Goal: Task Accomplishment & Management: Manage account settings

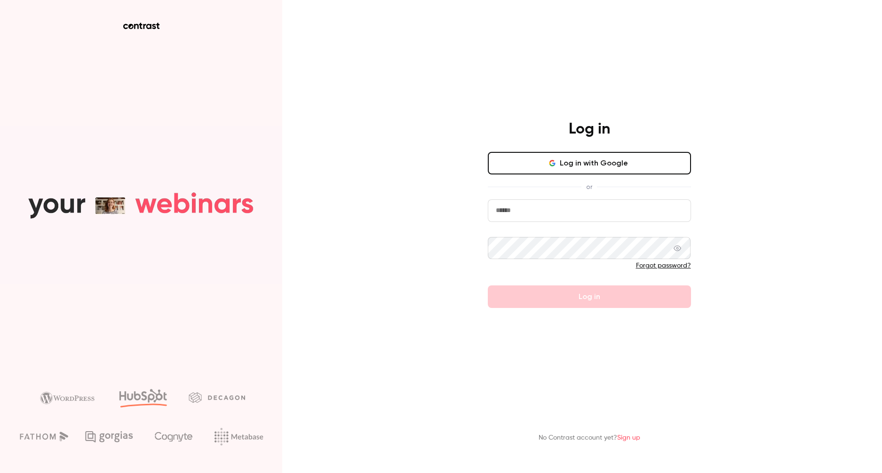
click at [556, 211] on input "email" at bounding box center [589, 210] width 203 height 23
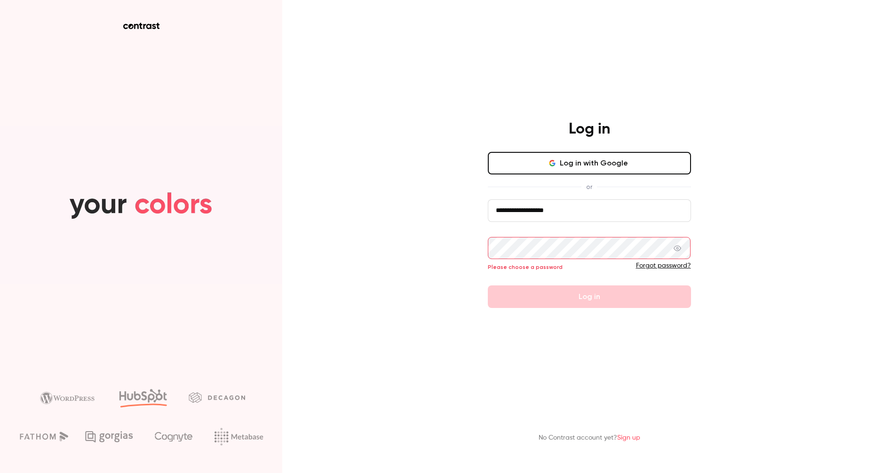
click at [601, 211] on input "**********" at bounding box center [589, 210] width 203 height 23
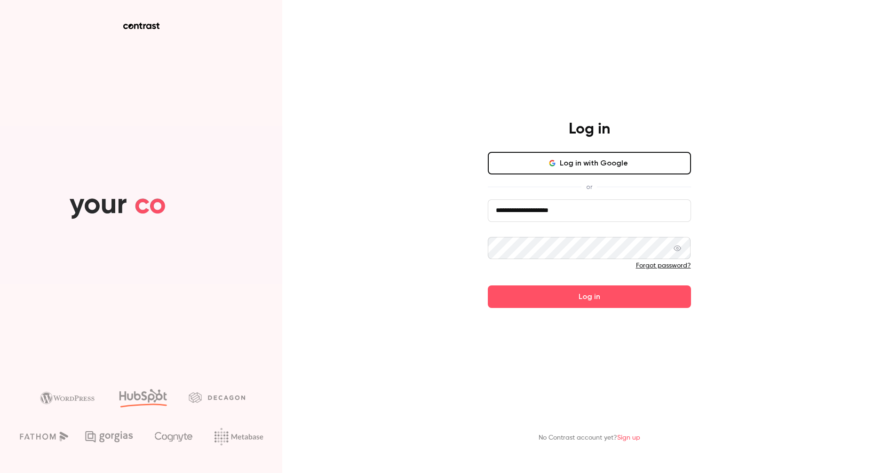
click at [488, 285] on button "Log in" at bounding box center [589, 296] width 203 height 23
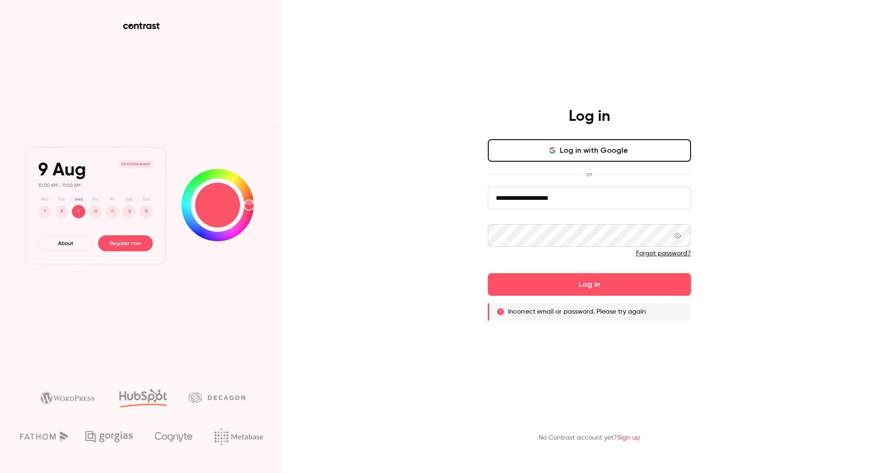
click at [681, 237] on icon at bounding box center [677, 236] width 8 height 6
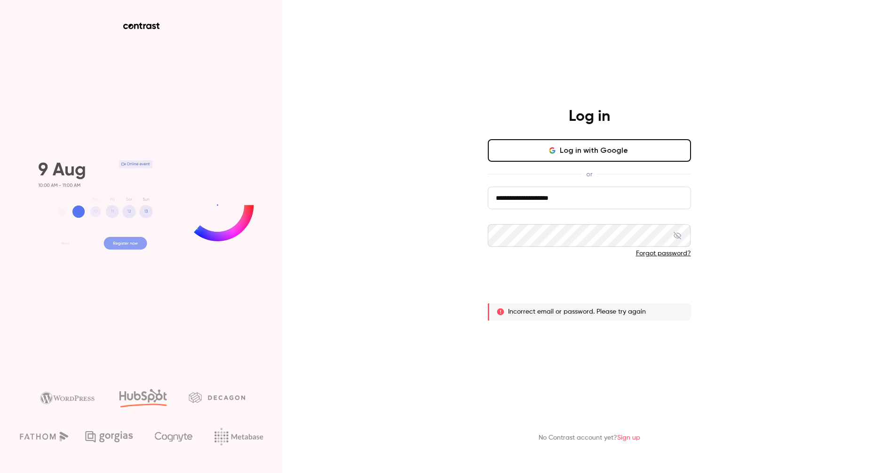
click at [614, 285] on button "Log in" at bounding box center [589, 284] width 203 height 23
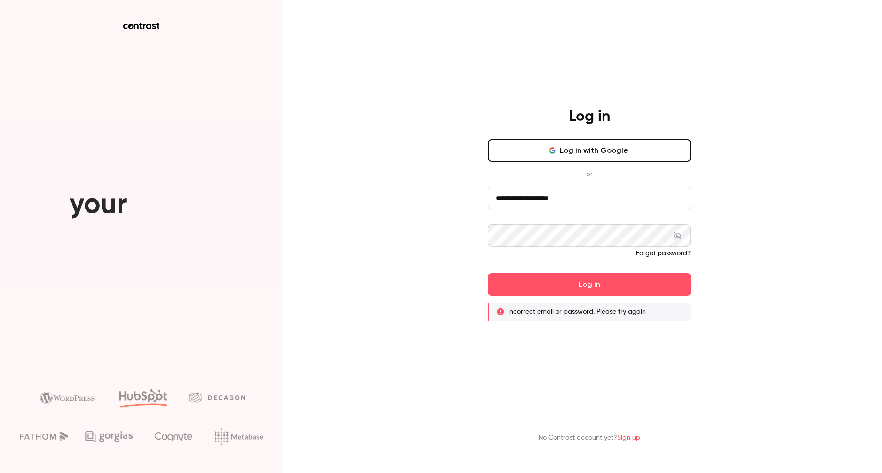
click at [547, 207] on input "**********" at bounding box center [589, 198] width 203 height 23
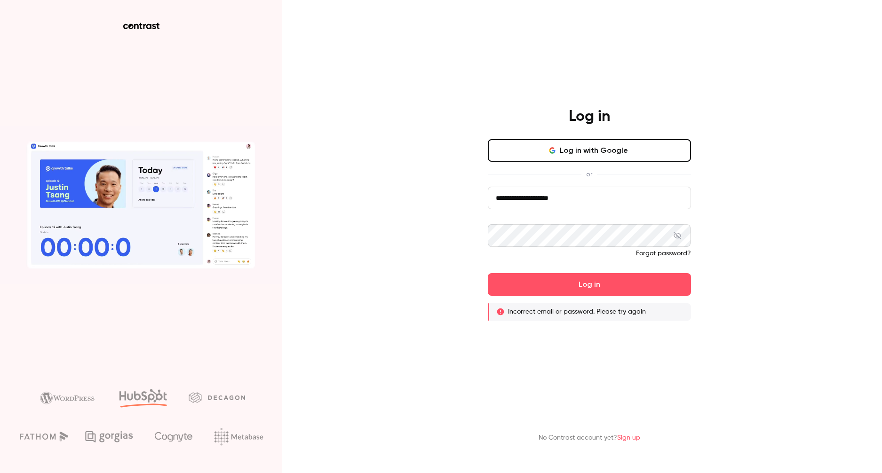
drag, startPoint x: 502, startPoint y: 201, endPoint x: 484, endPoint y: 200, distance: 17.9
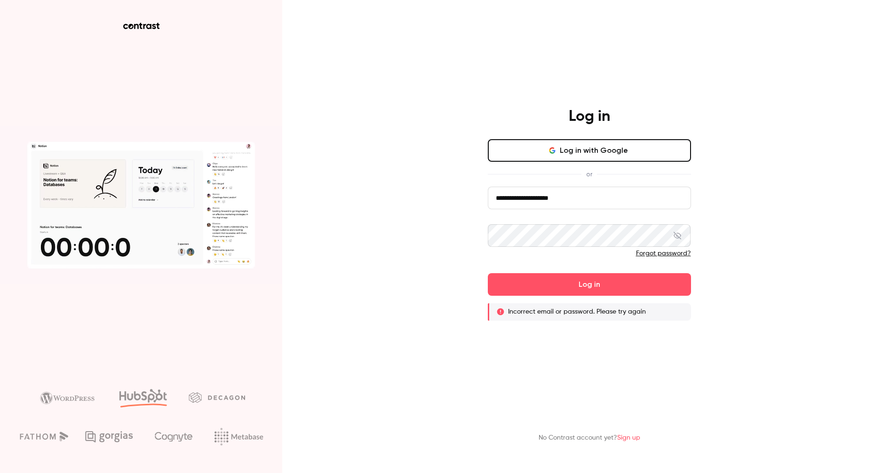
click at [484, 200] on div "**********" at bounding box center [589, 213] width 245 height 213
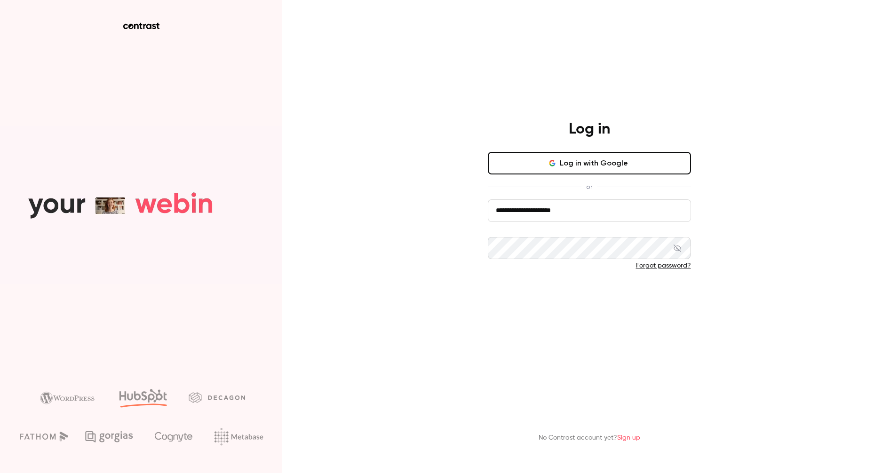
click at [588, 291] on button "Log in" at bounding box center [589, 296] width 203 height 23
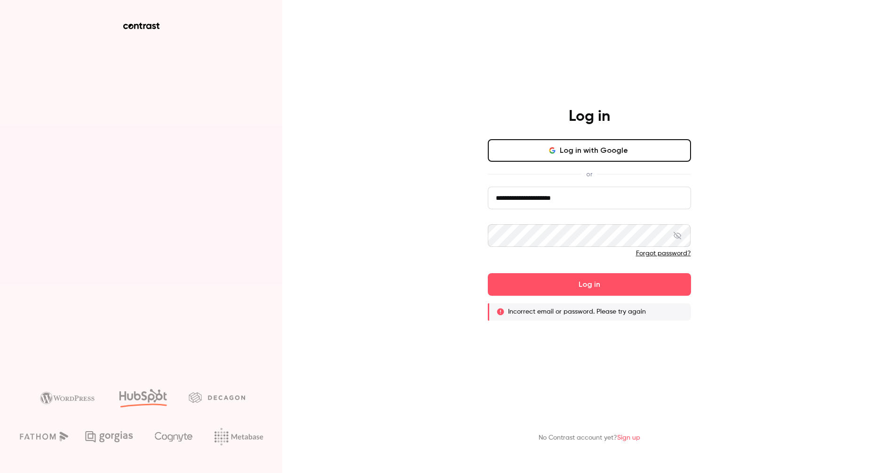
click at [588, 153] on button "Log in with Google" at bounding box center [589, 150] width 203 height 23
drag, startPoint x: 516, startPoint y: 201, endPoint x: 504, endPoint y: 201, distance: 12.2
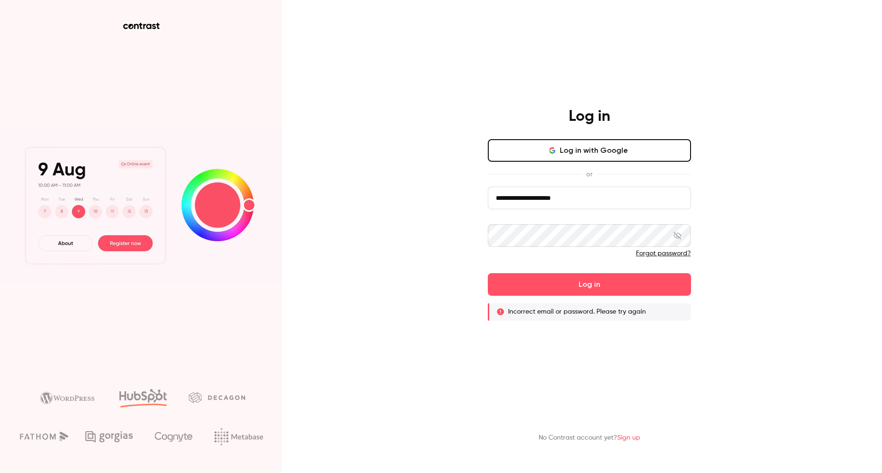
click at [504, 202] on input "**********" at bounding box center [589, 198] width 203 height 23
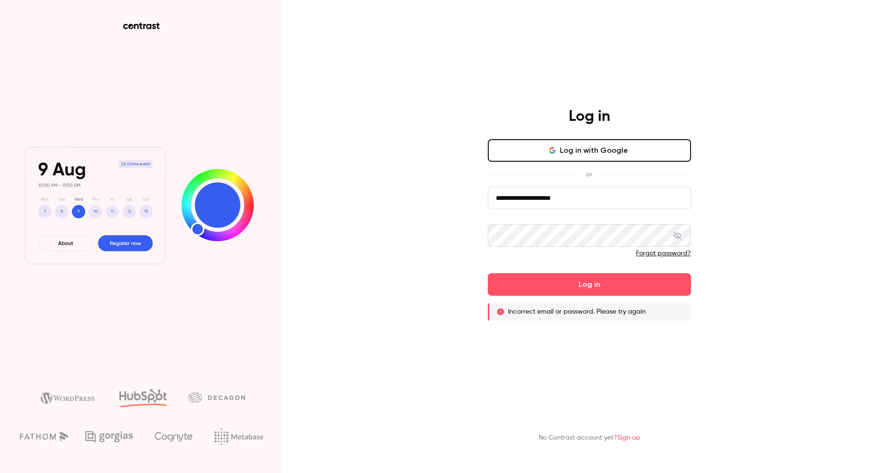
drag, startPoint x: 518, startPoint y: 200, endPoint x: 477, endPoint y: 201, distance: 40.4
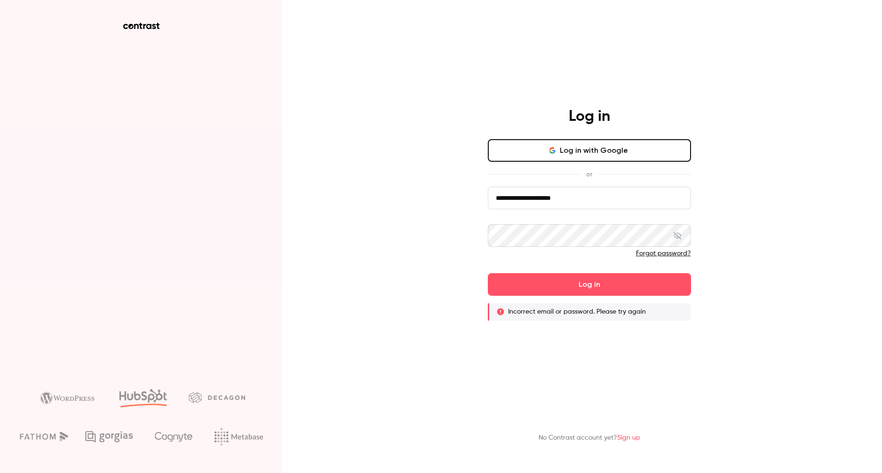
click at [478, 201] on div "**********" at bounding box center [589, 213] width 245 height 213
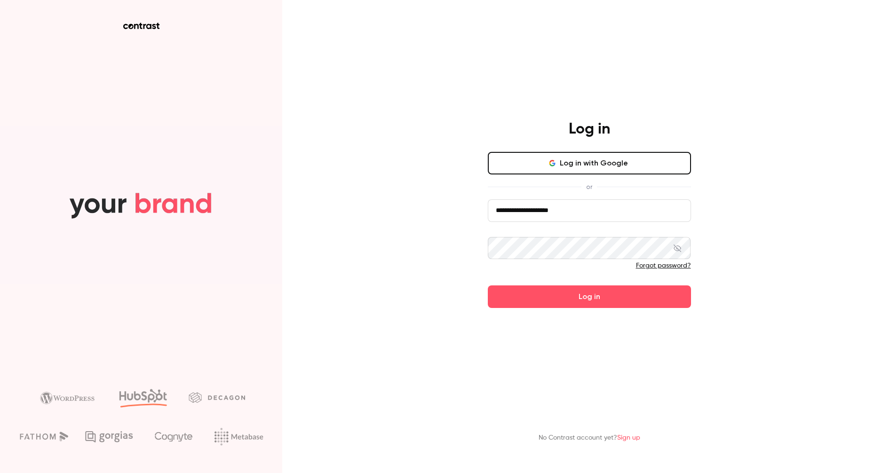
type input "**********"
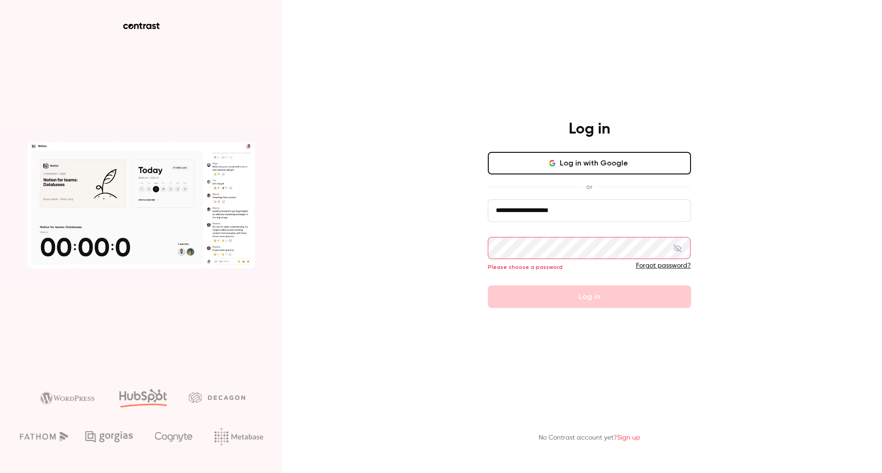
click at [613, 218] on input "**********" at bounding box center [589, 210] width 203 height 23
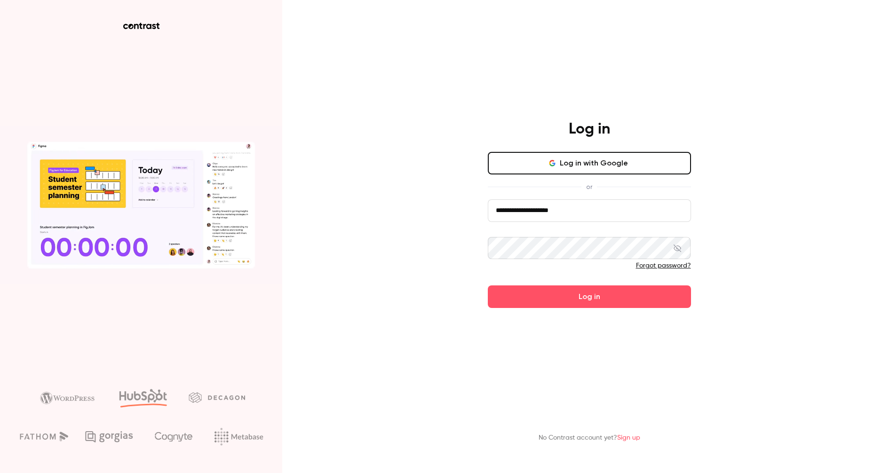
click at [488, 285] on button "Log in" at bounding box center [589, 296] width 203 height 23
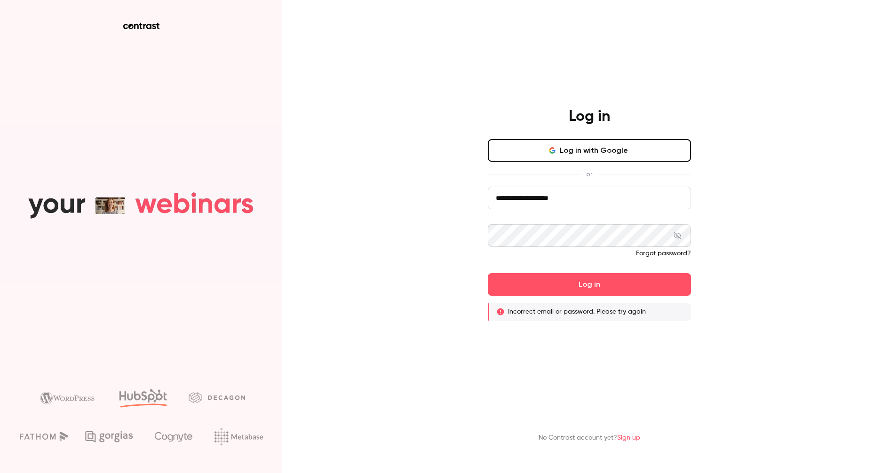
click at [665, 256] on link "Forgot password?" at bounding box center [663, 253] width 55 height 7
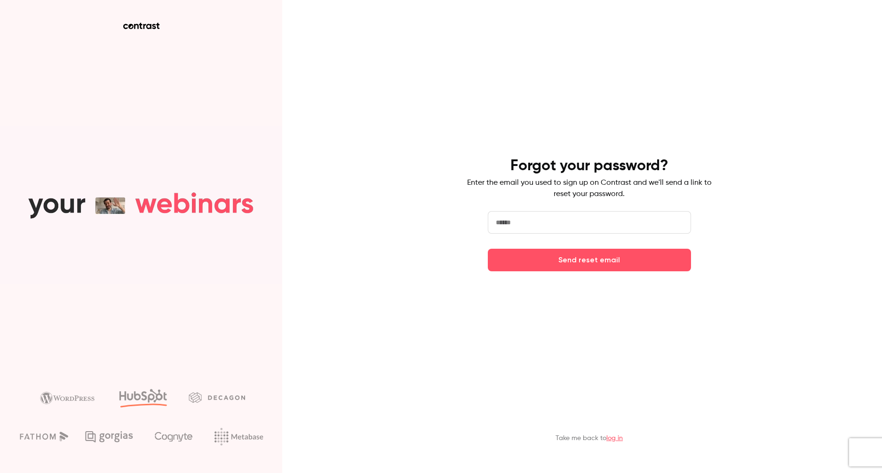
click at [552, 41] on main "Forgot your password? Enter the email you used to sign up on Contrast and we'll…" at bounding box center [589, 236] width 245 height 473
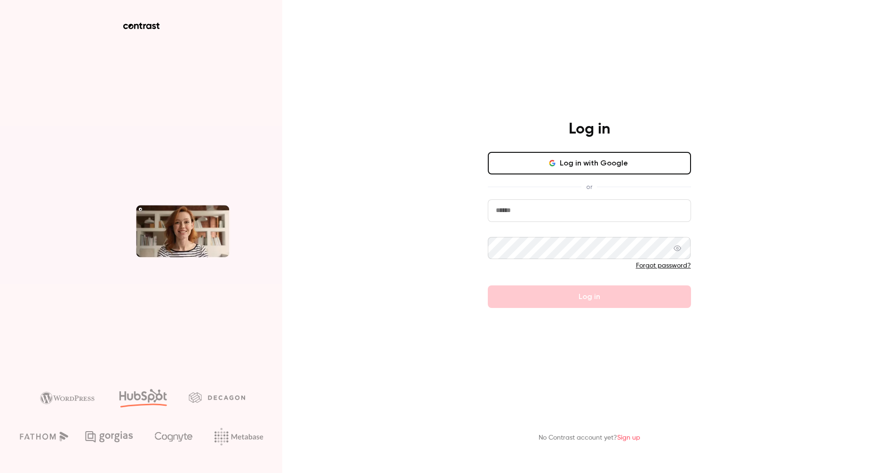
click at [553, 217] on input "email" at bounding box center [589, 210] width 203 height 23
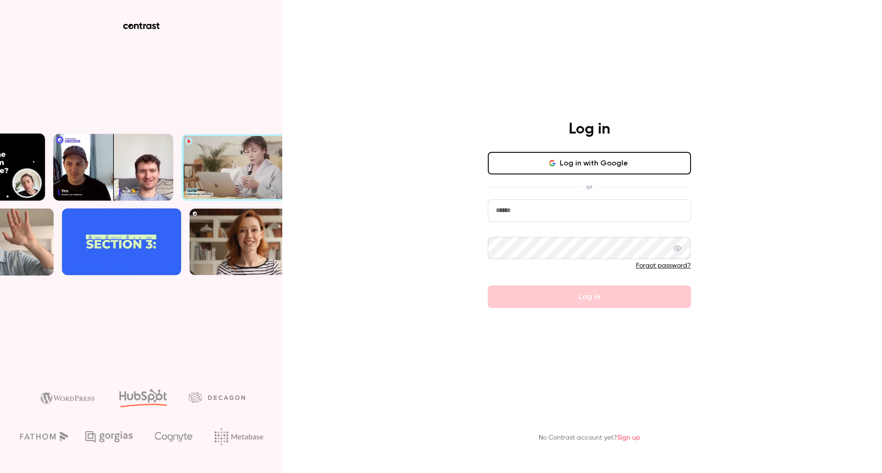
type input "**********"
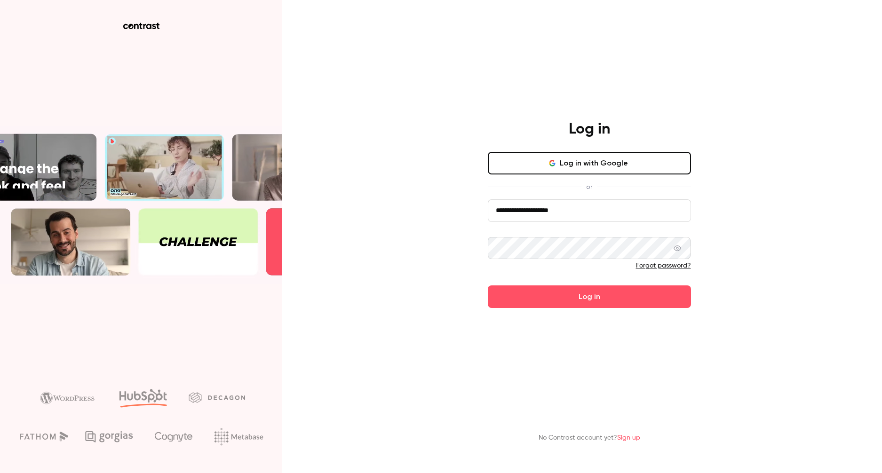
click at [488, 285] on button "Log in" at bounding box center [589, 296] width 203 height 23
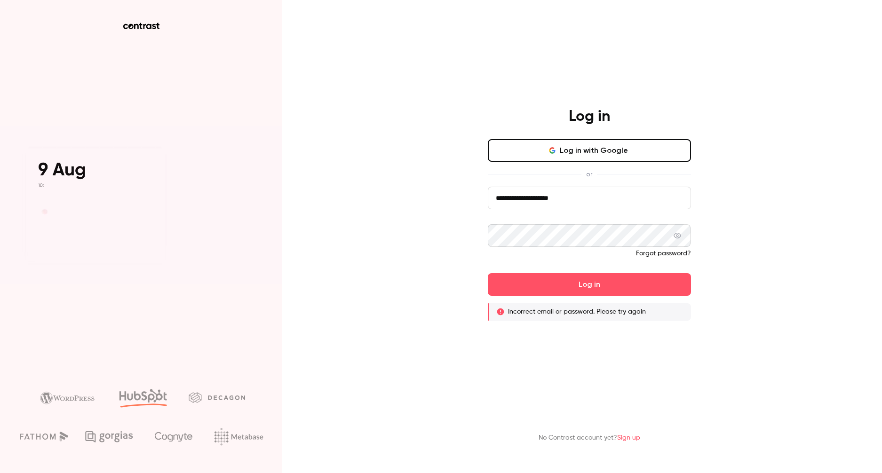
click at [675, 257] on link "Forgot password?" at bounding box center [663, 253] width 55 height 7
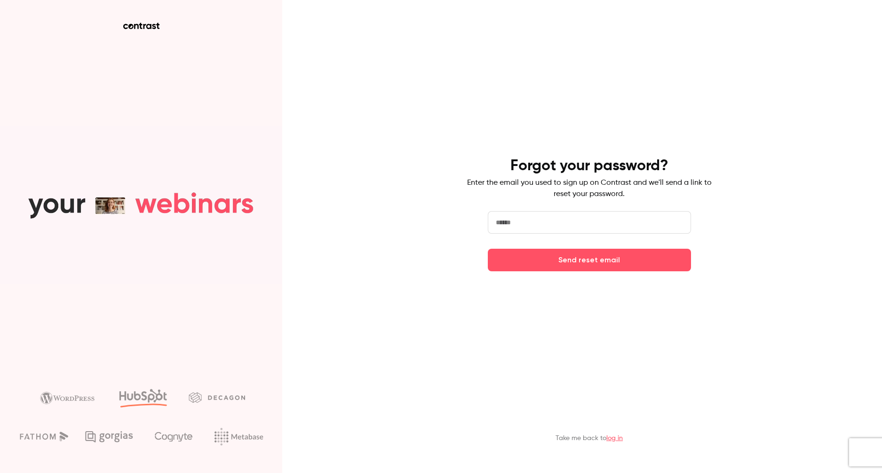
click at [608, 230] on input "email" at bounding box center [589, 222] width 203 height 23
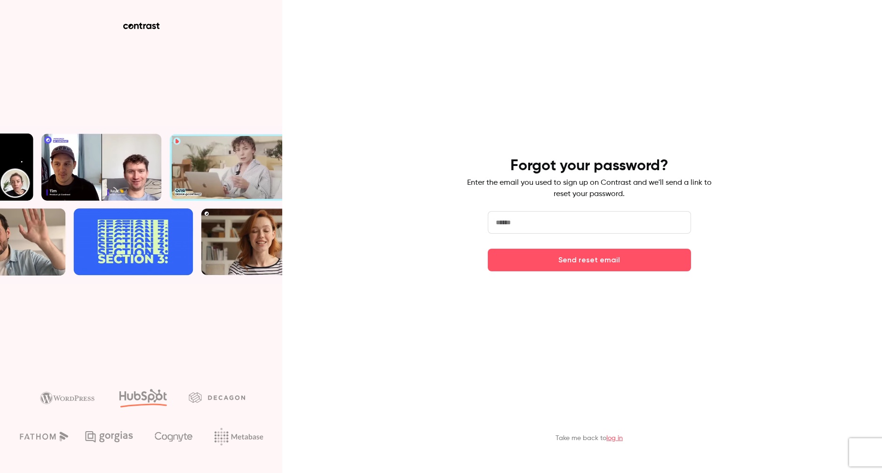
type input "**********"
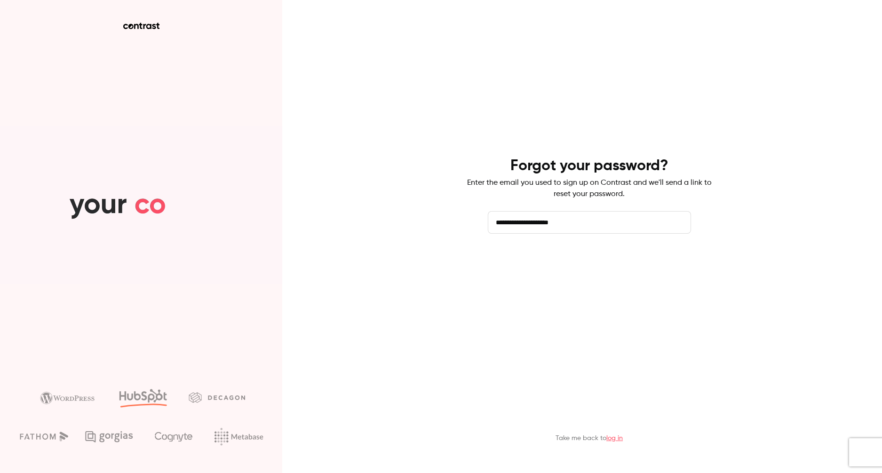
click at [622, 269] on button "Send reset email" at bounding box center [589, 260] width 203 height 23
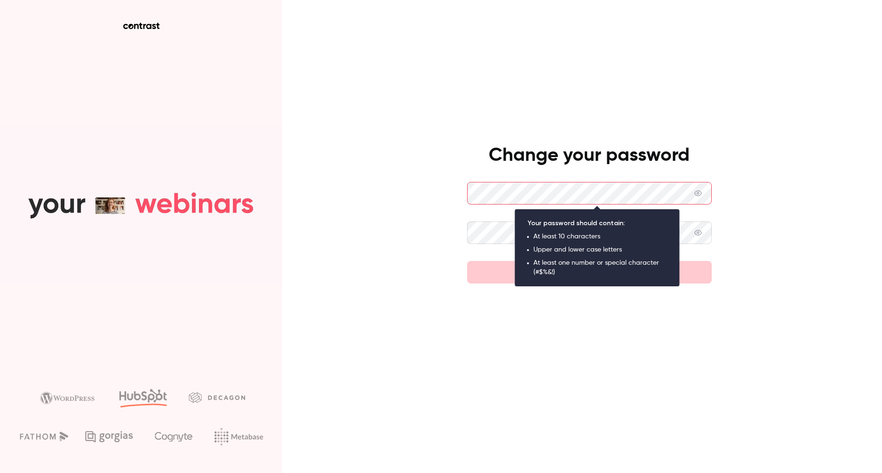
click at [779, 183] on div "Change your password Set new password" at bounding box center [441, 236] width 882 height 473
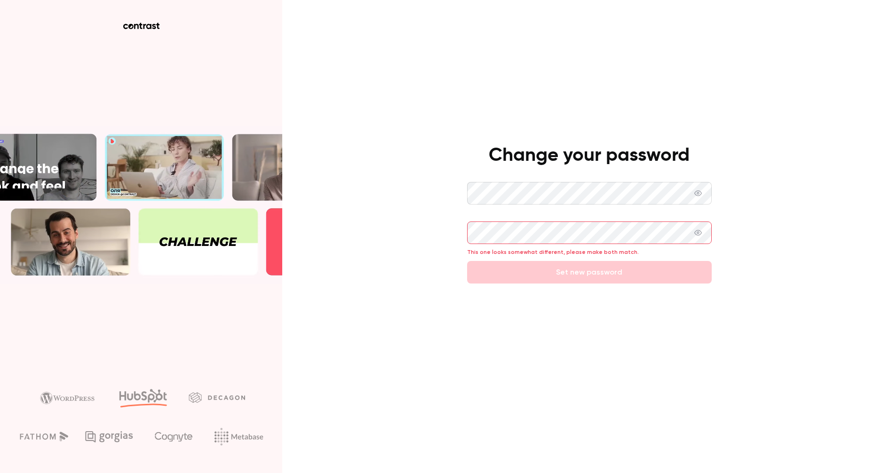
click at [702, 195] on icon at bounding box center [698, 193] width 8 height 6
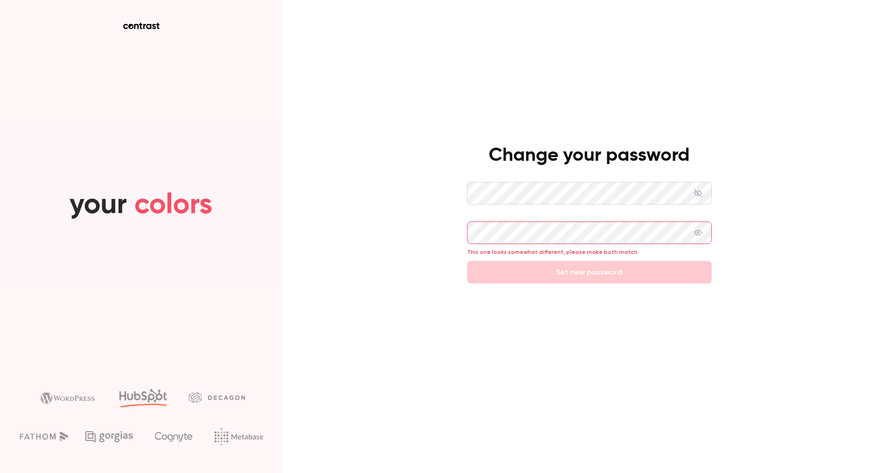
click at [702, 231] on icon at bounding box center [698, 233] width 8 height 8
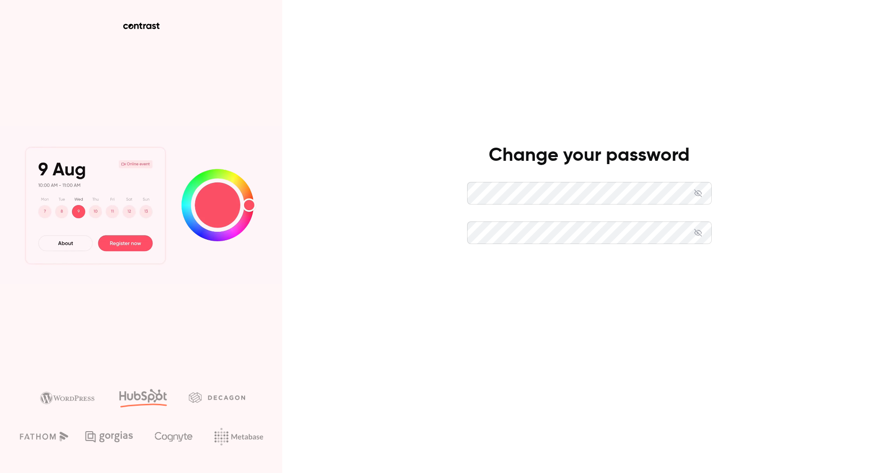
click at [596, 275] on button "Set new password" at bounding box center [589, 272] width 245 height 23
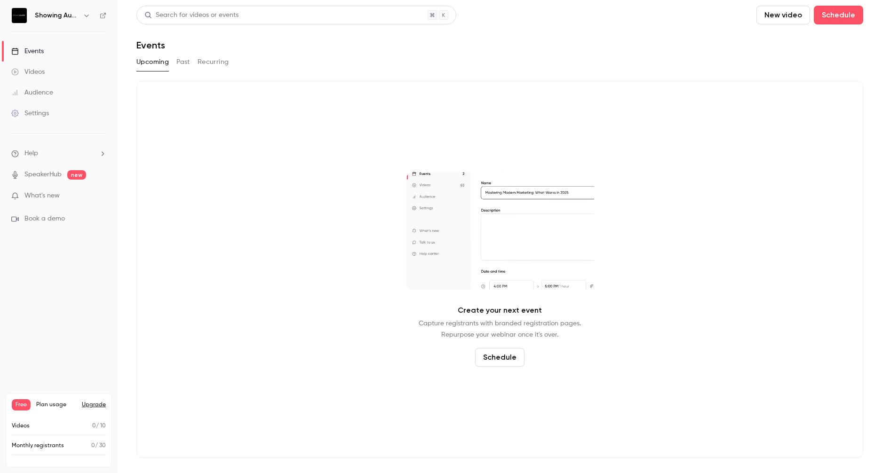
click at [780, 16] on button "New video" at bounding box center [783, 15] width 54 height 19
click at [787, 39] on div "Record" at bounding box center [817, 40] width 71 height 9
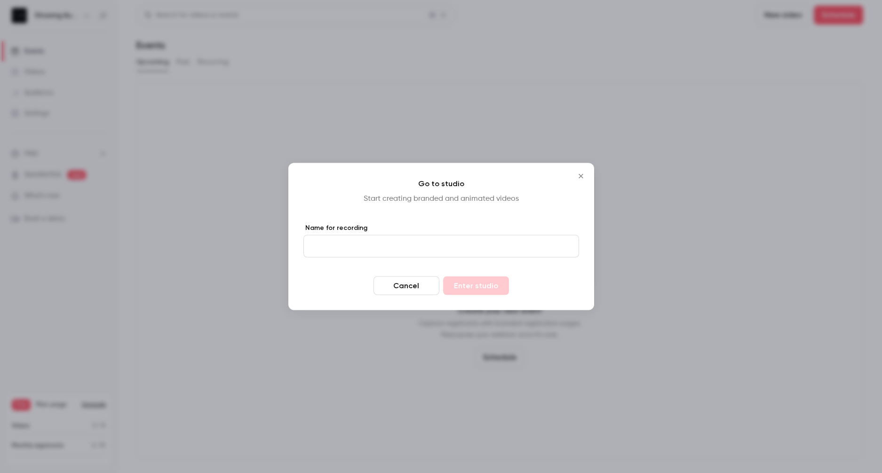
click at [438, 241] on input "Name for recording" at bounding box center [441, 246] width 276 height 23
type input "****"
click at [504, 224] on label "Name for recording" at bounding box center [441, 227] width 276 height 9
click at [504, 235] on input "****" at bounding box center [441, 246] width 276 height 23
click at [490, 281] on button "Enter studio" at bounding box center [476, 285] width 66 height 19
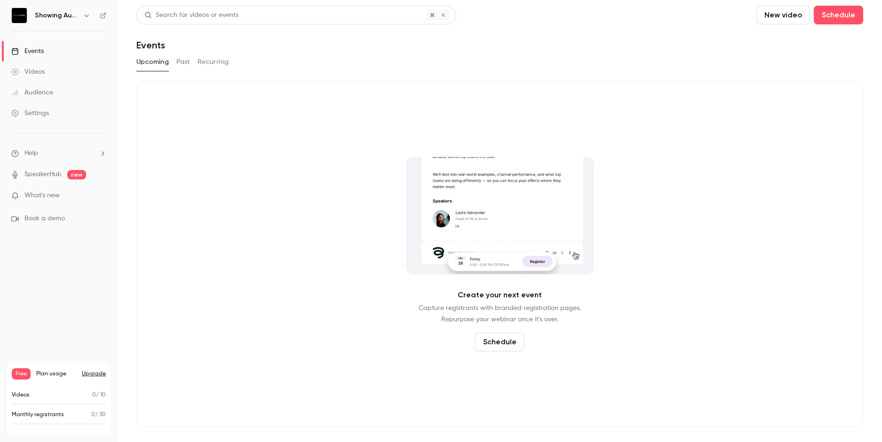
click at [73, 5] on nav "Showing Austin Events Videos Audience Settings Help SpeakerHub new What's new B…" at bounding box center [59, 221] width 118 height 442
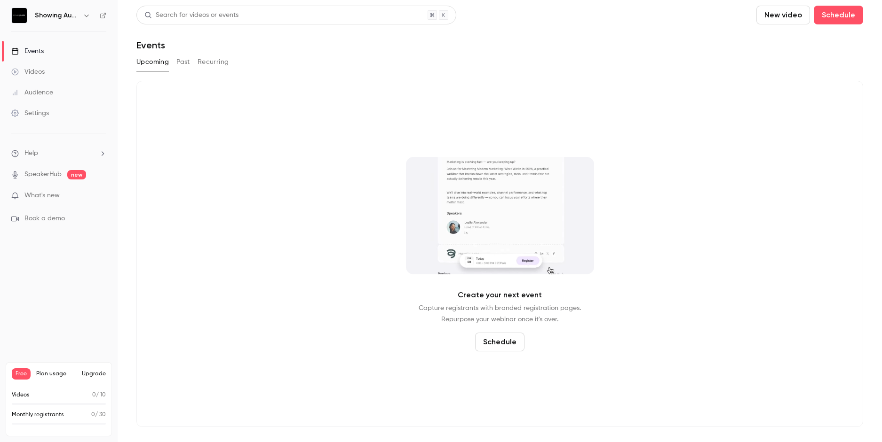
click at [74, 13] on h6 "Showing Austin" at bounding box center [57, 15] width 44 height 9
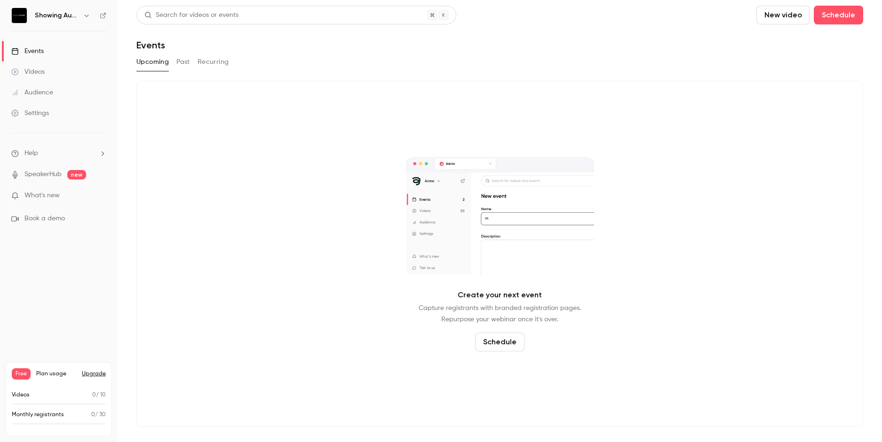
click at [85, 13] on icon "button" at bounding box center [87, 16] width 8 height 8
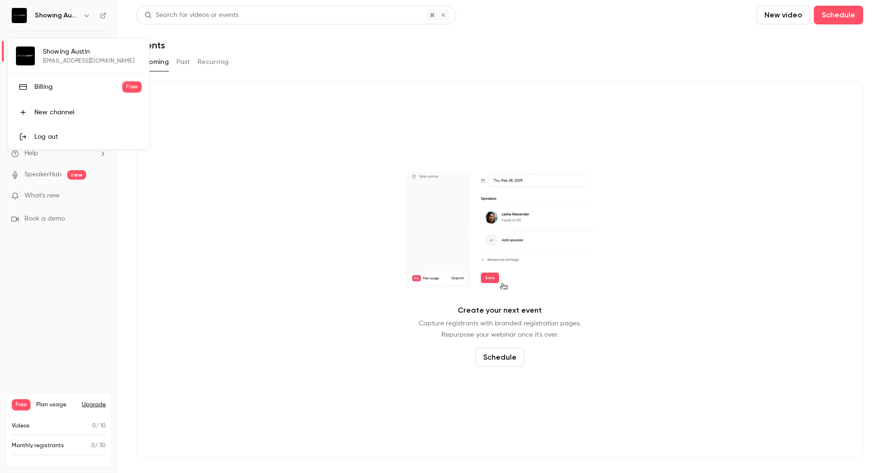
click at [65, 261] on div at bounding box center [441, 236] width 882 height 473
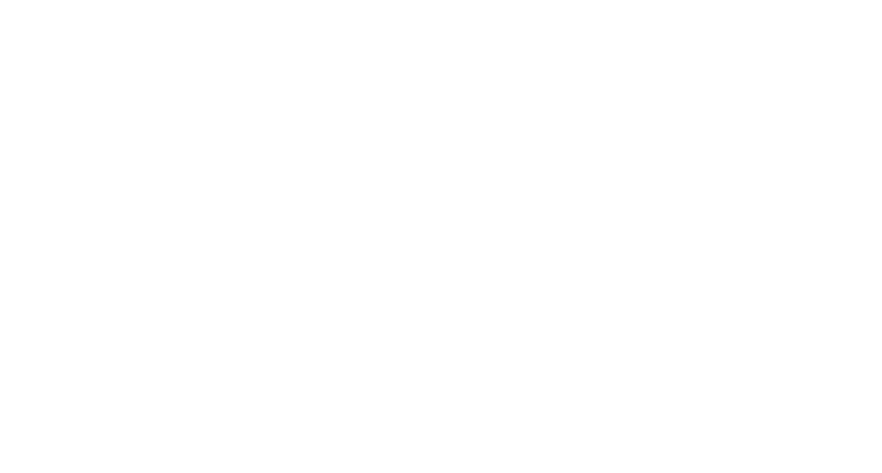
click at [43, 0] on html at bounding box center [441, 0] width 882 height 0
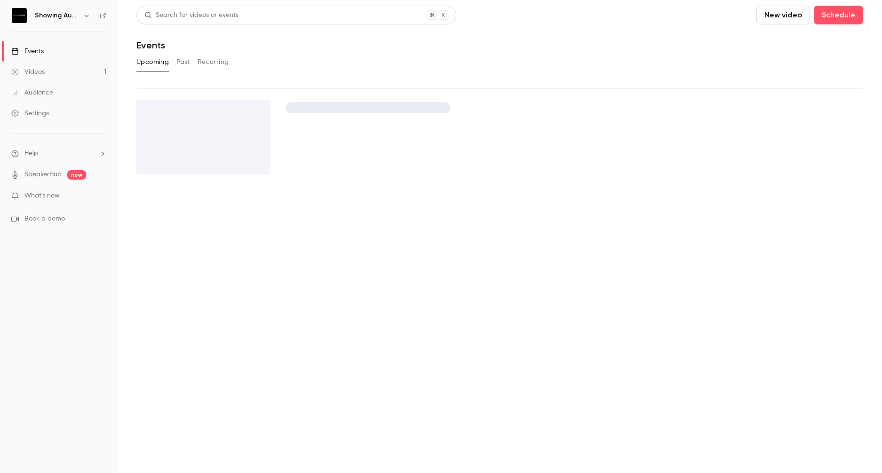
click at [40, 70] on div "Videos" at bounding box center [27, 71] width 33 height 9
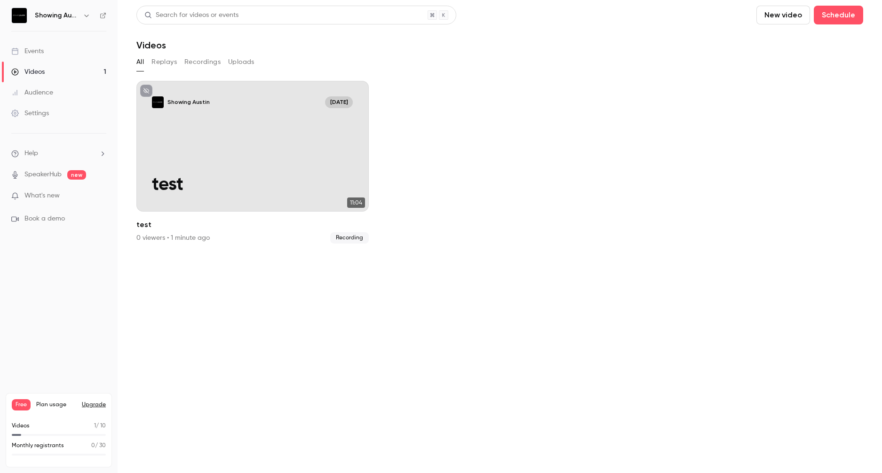
click at [772, 14] on button "New video" at bounding box center [783, 15] width 54 height 19
click at [790, 37] on div "Record" at bounding box center [817, 40] width 71 height 9
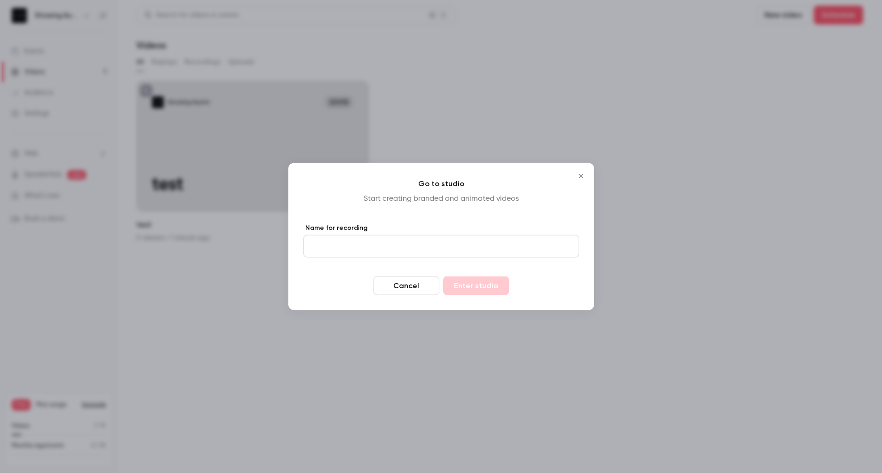
click at [403, 251] on input "Name for recording" at bounding box center [441, 246] width 276 height 23
type input "******"
click at [443, 276] on button "Enter studio" at bounding box center [476, 285] width 66 height 19
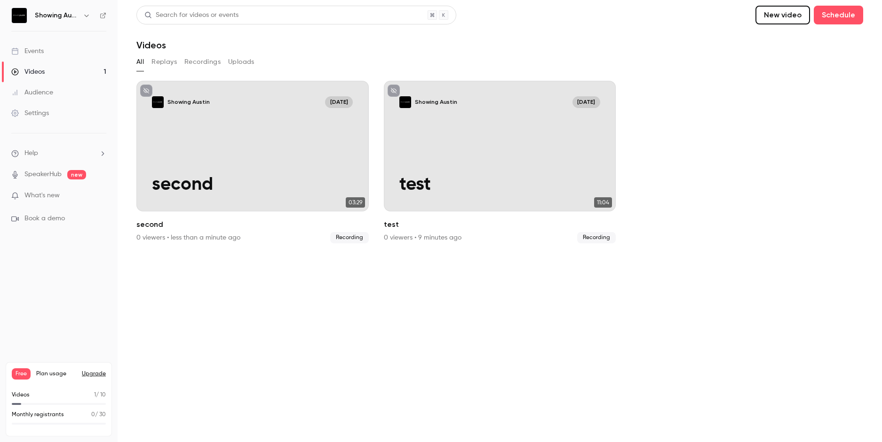
click at [47, 52] on link "Events" at bounding box center [59, 51] width 118 height 21
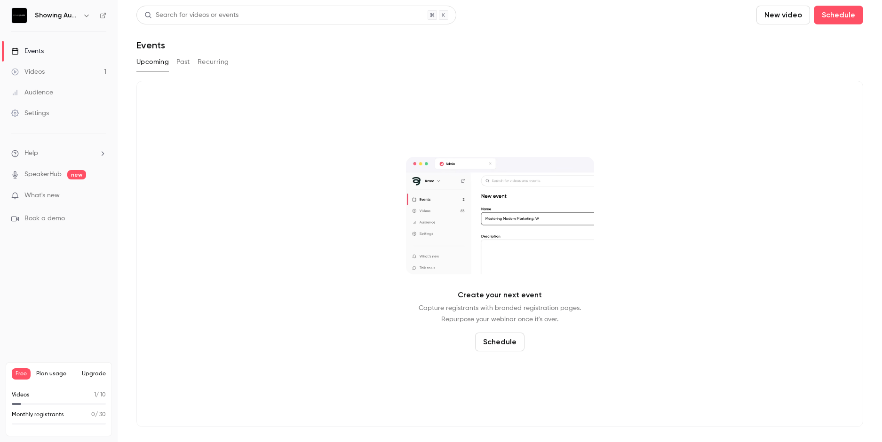
click at [39, 68] on div "Videos" at bounding box center [27, 71] width 33 height 9
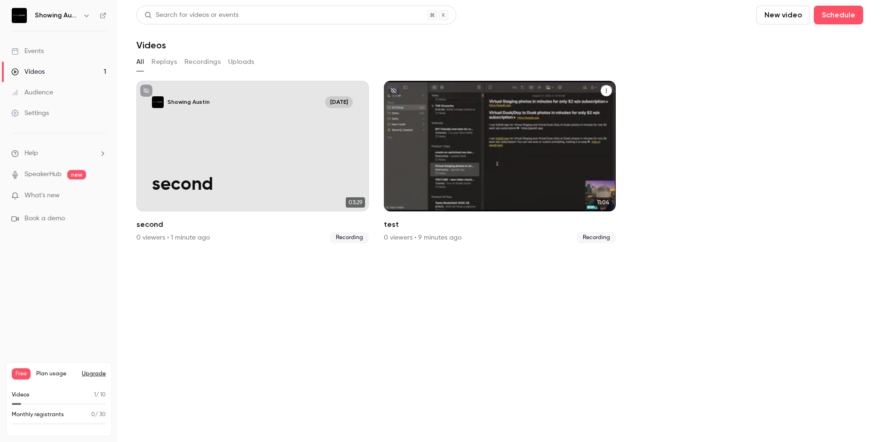
click at [605, 91] on icon "test" at bounding box center [606, 91] width 6 height 6
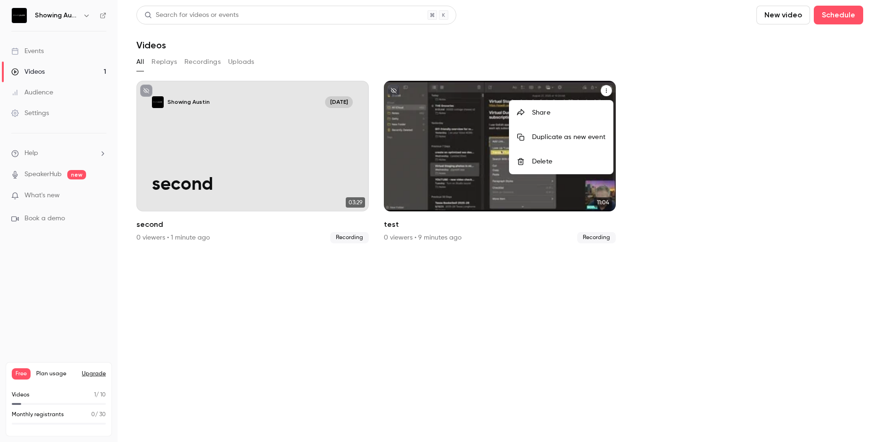
click at [531, 245] on div at bounding box center [441, 221] width 882 height 442
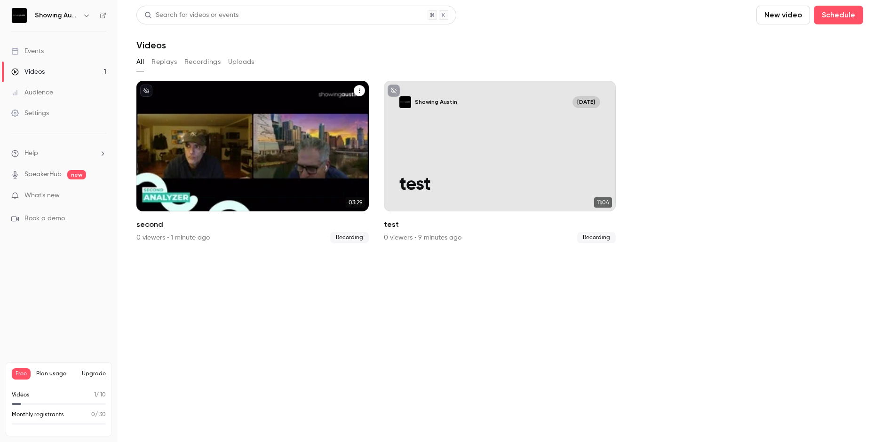
click at [288, 132] on div "Showing Austin [DATE] second" at bounding box center [252, 146] width 232 height 131
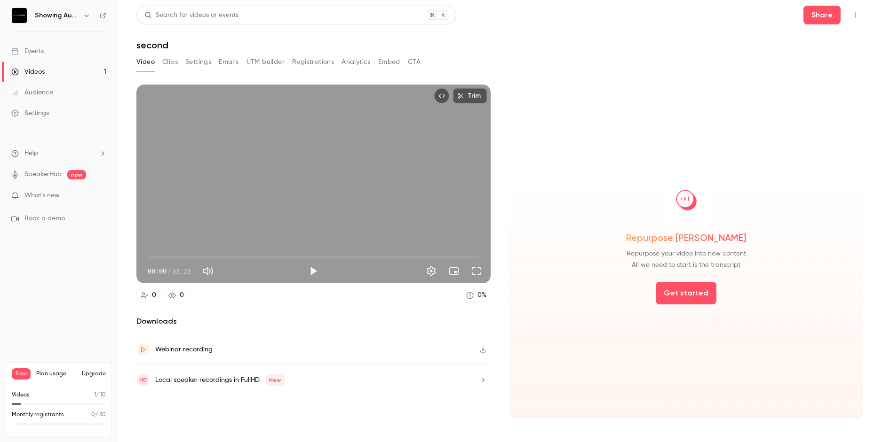
click at [51, 70] on link "Videos 1" at bounding box center [59, 72] width 118 height 21
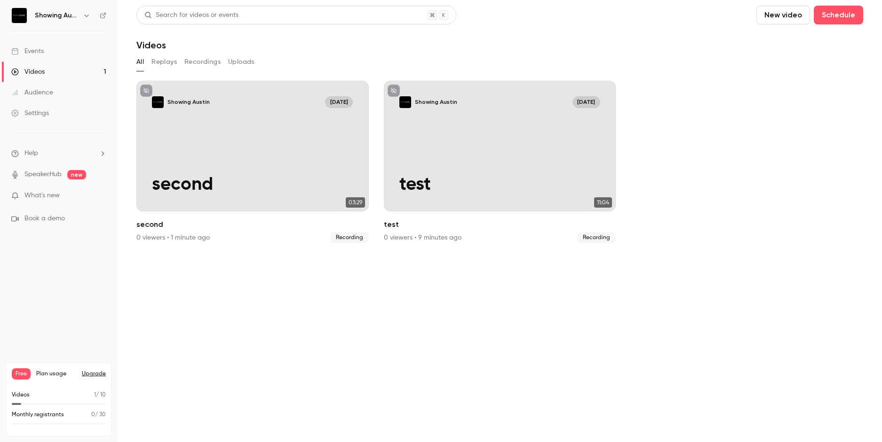
click at [199, 61] on button "Recordings" at bounding box center [202, 62] width 36 height 15
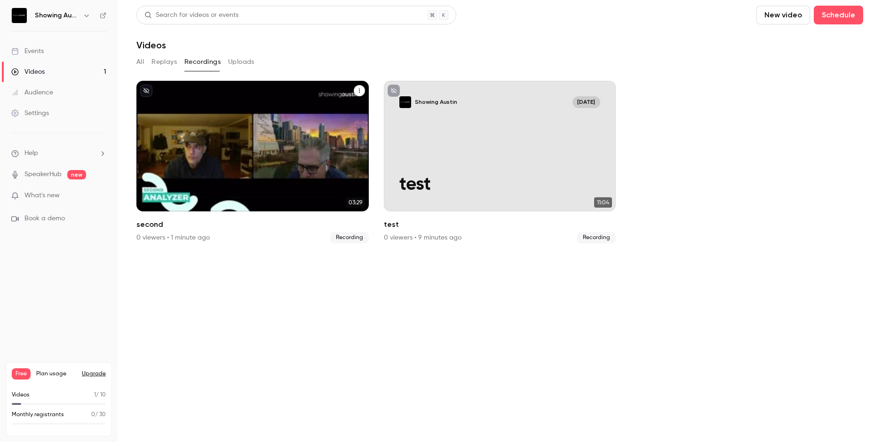
click at [362, 90] on icon "second" at bounding box center [359, 91] width 6 height 6
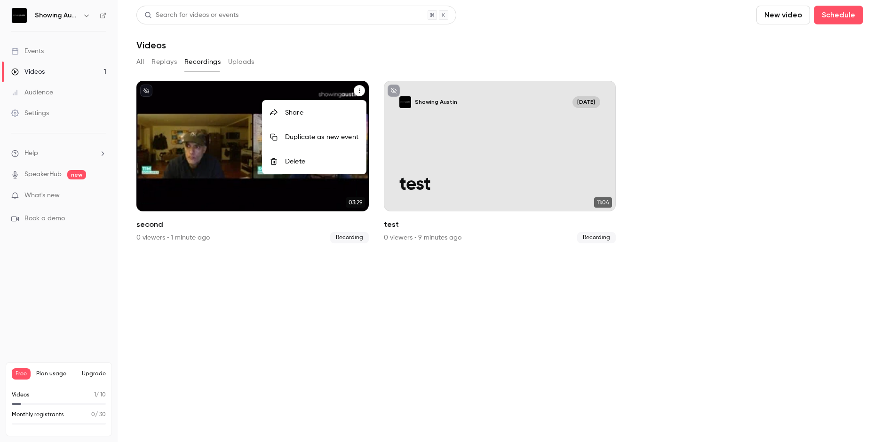
click at [300, 113] on div "Share" at bounding box center [321, 112] width 73 height 9
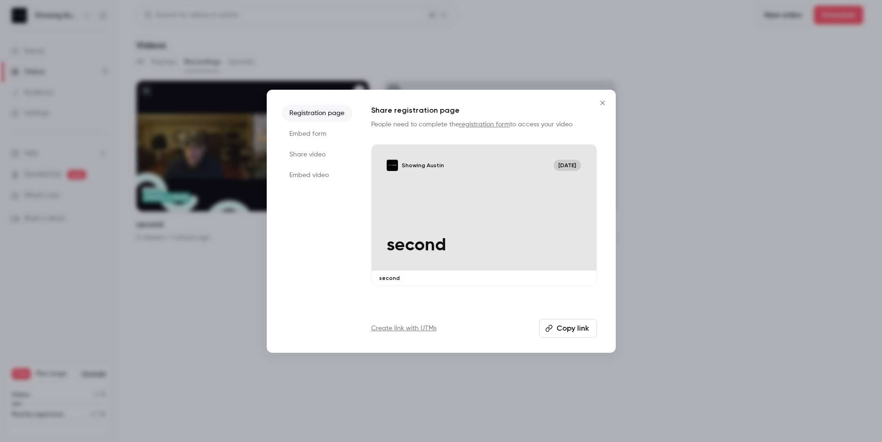
click at [601, 103] on icon "Close" at bounding box center [602, 103] width 11 height 8
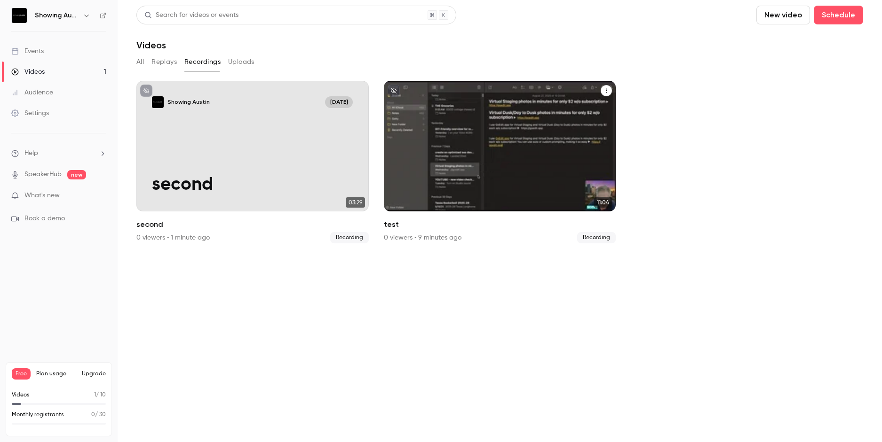
click at [608, 89] on icon "test" at bounding box center [606, 91] width 6 height 6
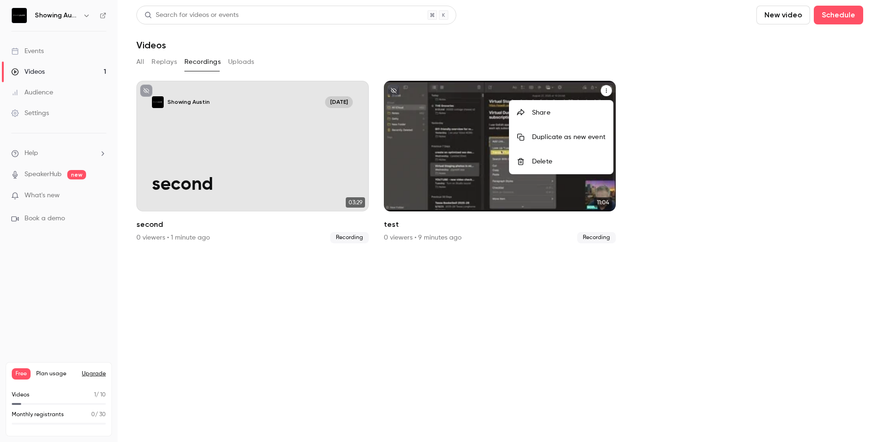
click at [509, 291] on div at bounding box center [441, 221] width 882 height 442
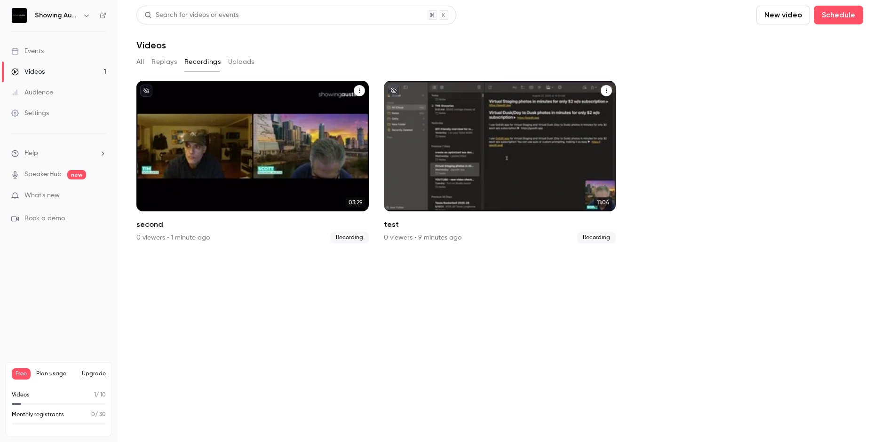
click at [359, 91] on icon "second" at bounding box center [359, 91] width 1 height 4
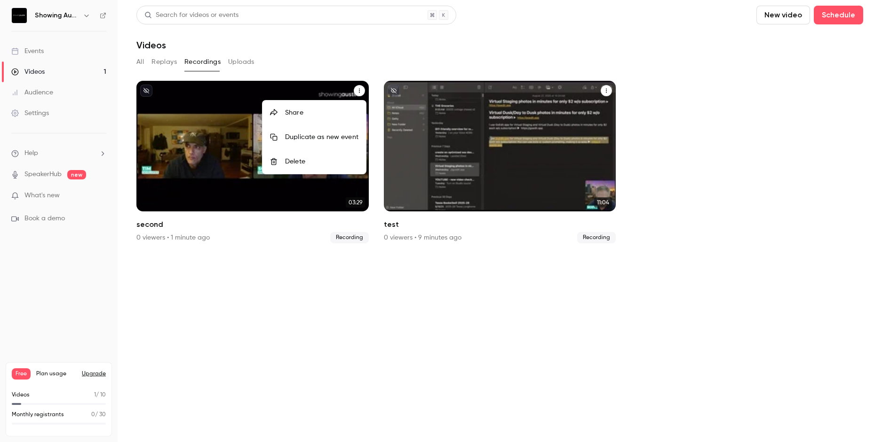
click at [148, 305] on div at bounding box center [441, 221] width 882 height 442
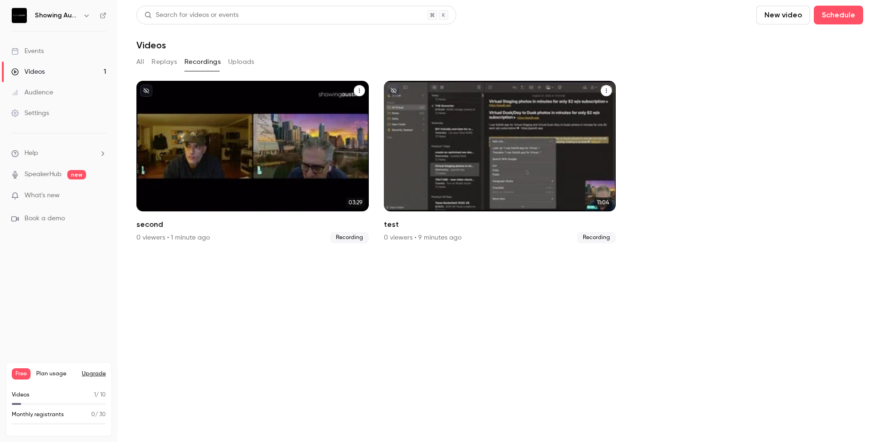
click at [53, 73] on link "Videos 1" at bounding box center [59, 72] width 118 height 21
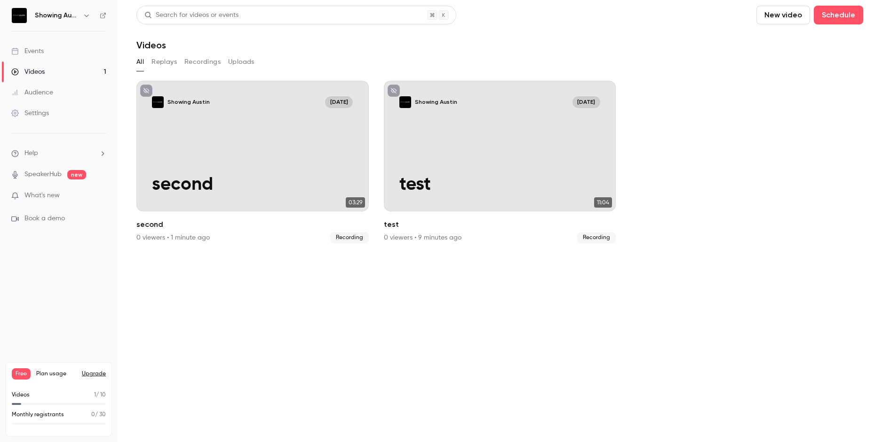
click at [62, 57] on link "Events" at bounding box center [59, 51] width 118 height 21
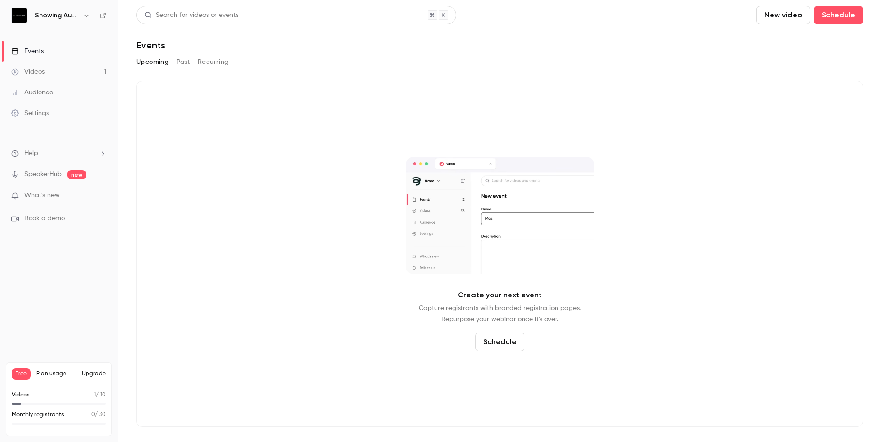
click at [61, 70] on link "Videos 1" at bounding box center [59, 72] width 118 height 21
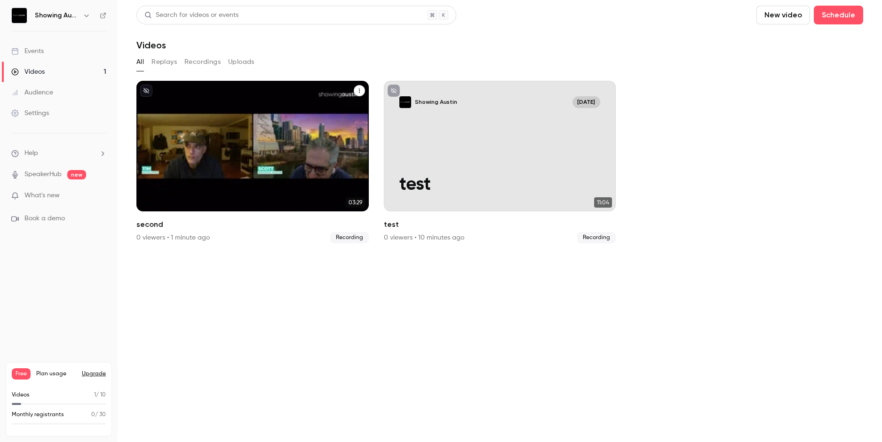
click at [358, 88] on icon "second" at bounding box center [359, 91] width 6 height 6
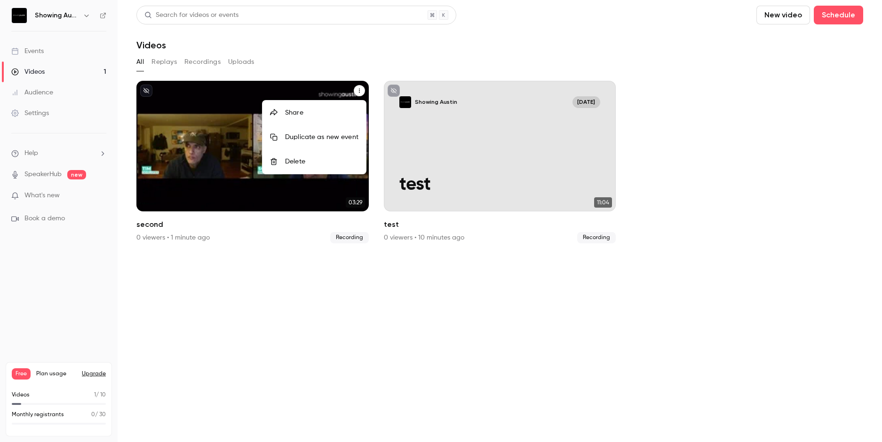
drag, startPoint x: 306, startPoint y: 279, endPoint x: 517, endPoint y: 171, distance: 237.2
click at [306, 279] on div at bounding box center [441, 221] width 882 height 442
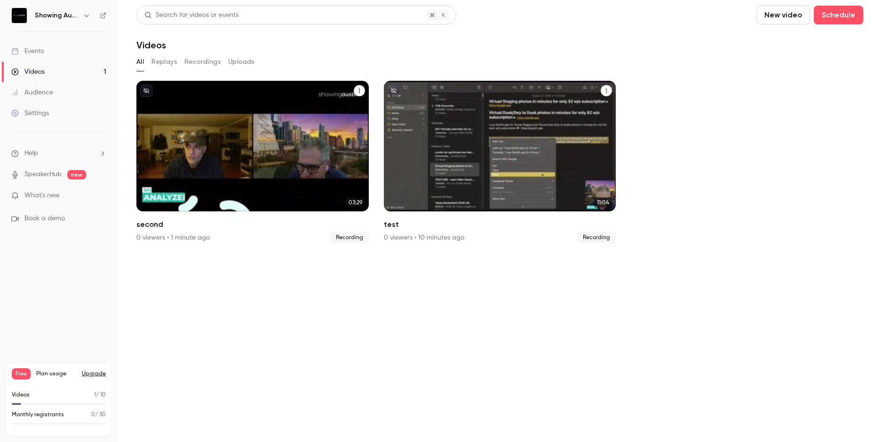
click at [604, 89] on icon "test" at bounding box center [606, 91] width 6 height 6
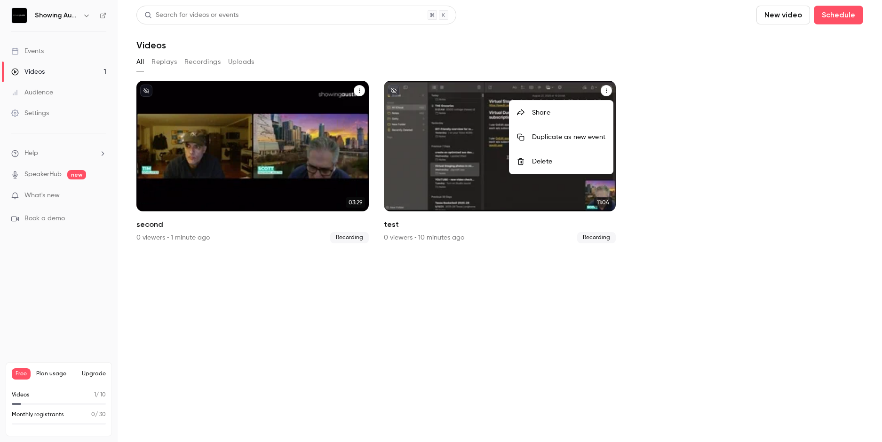
click at [511, 282] on div at bounding box center [441, 221] width 882 height 442
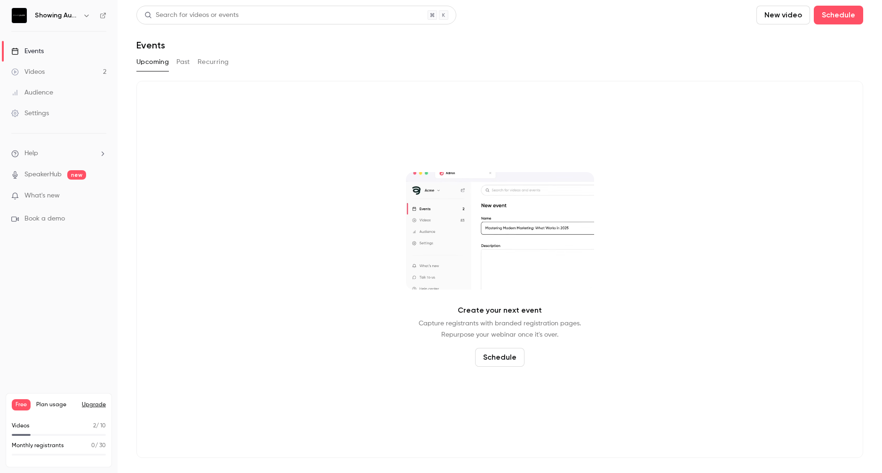
click at [55, 69] on link "Videos 2" at bounding box center [59, 72] width 118 height 21
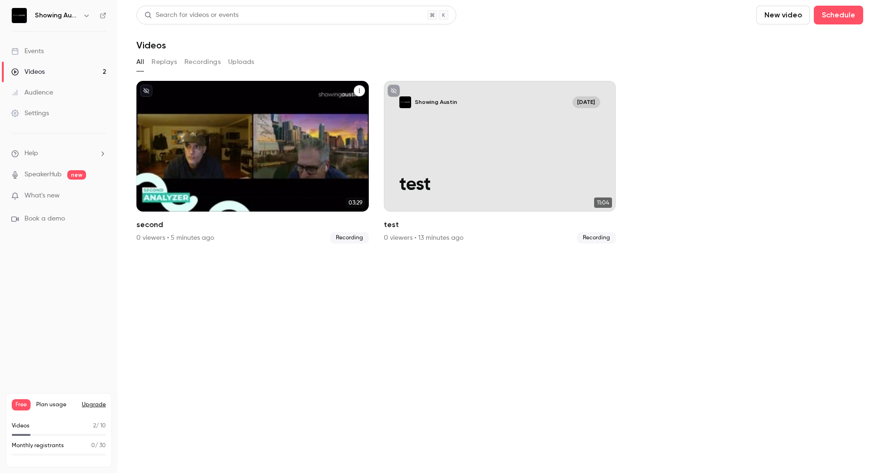
click at [357, 92] on icon "second" at bounding box center [359, 91] width 6 height 6
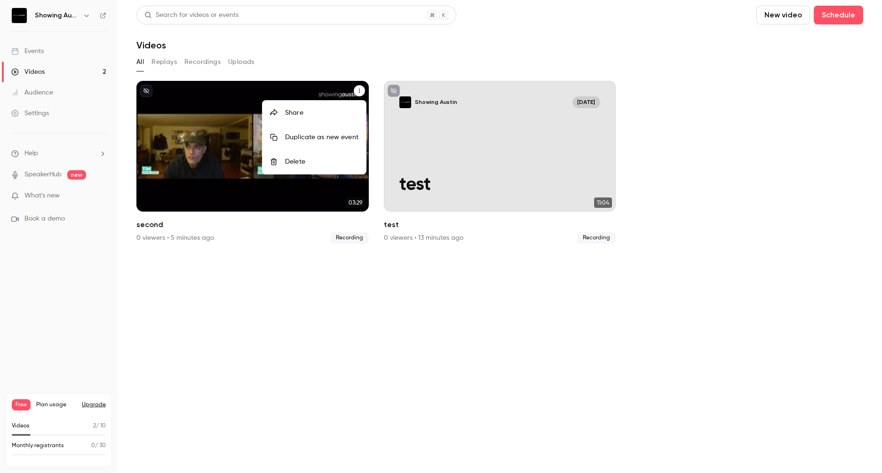
click at [332, 114] on div "Share" at bounding box center [321, 112] width 73 height 9
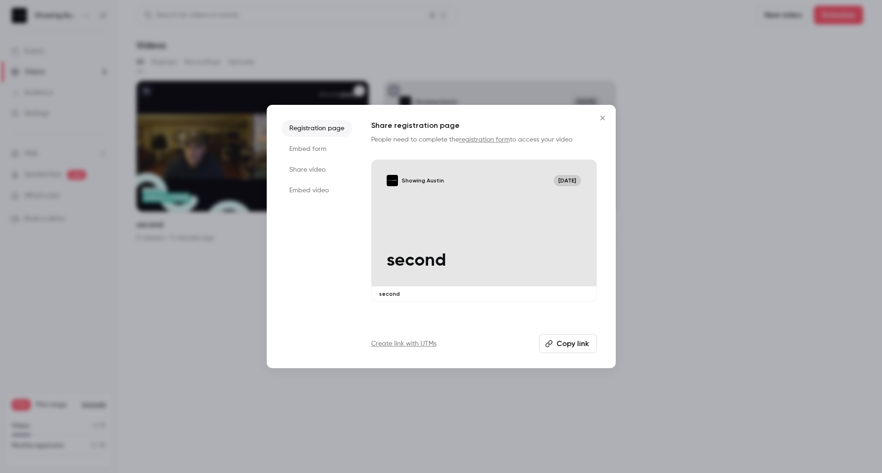
click at [318, 168] on li "Share video" at bounding box center [317, 169] width 71 height 17
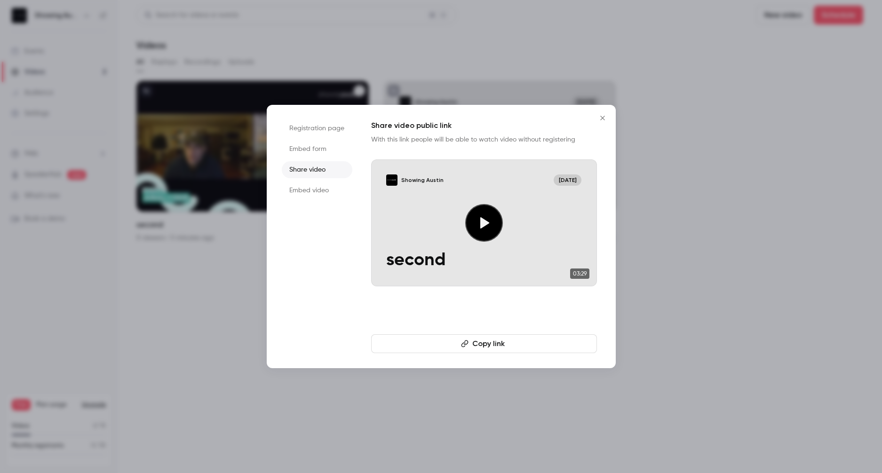
click at [601, 117] on icon "Close" at bounding box center [602, 118] width 11 height 8
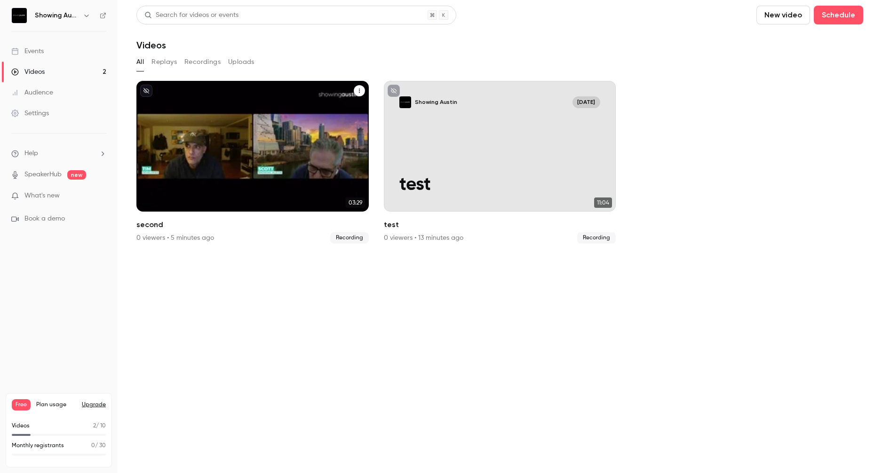
click at [362, 94] on button "second" at bounding box center [359, 90] width 11 height 11
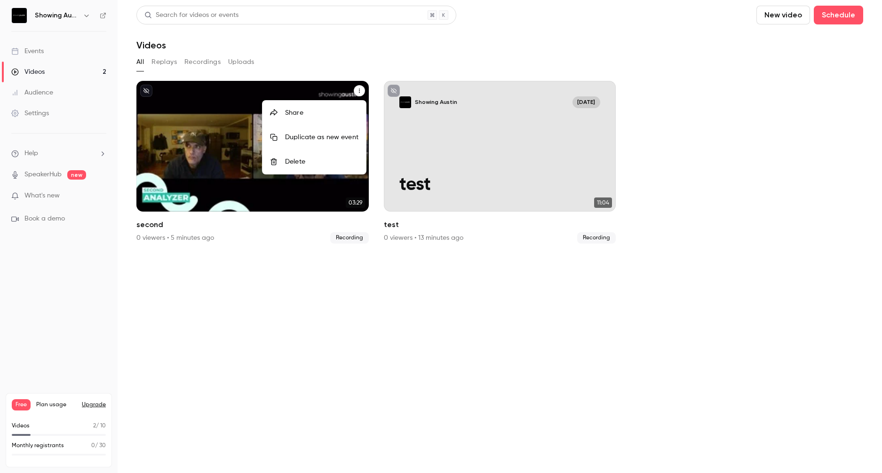
click at [193, 64] on div at bounding box center [441, 236] width 882 height 473
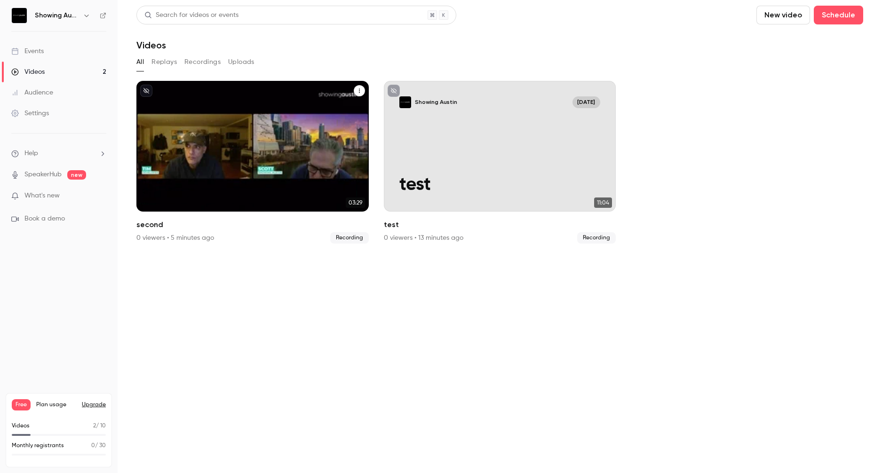
click at [194, 61] on button "Recordings" at bounding box center [202, 62] width 36 height 15
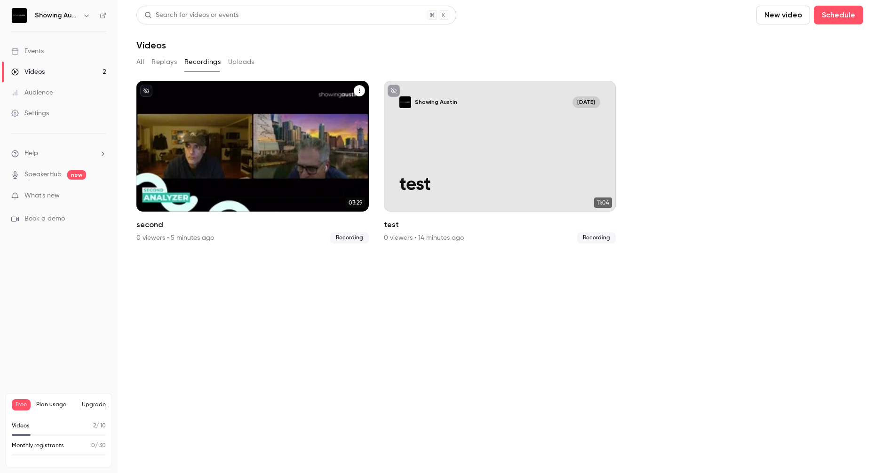
click at [357, 89] on icon "second" at bounding box center [359, 91] width 6 height 6
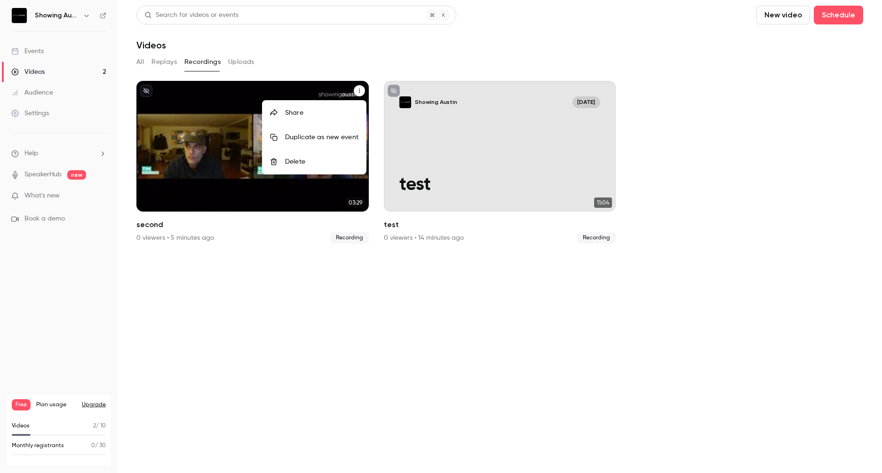
click at [221, 113] on div at bounding box center [441, 236] width 882 height 473
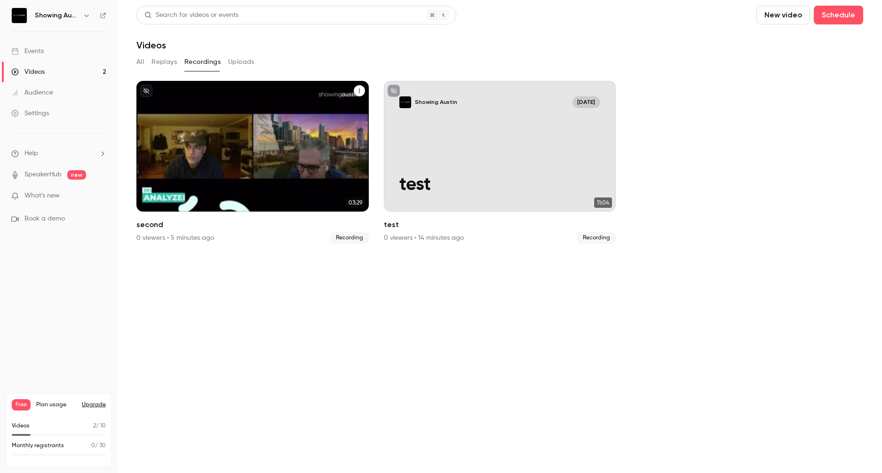
click at [223, 143] on div "Showing Austin Sep 2 second" at bounding box center [252, 146] width 232 height 131
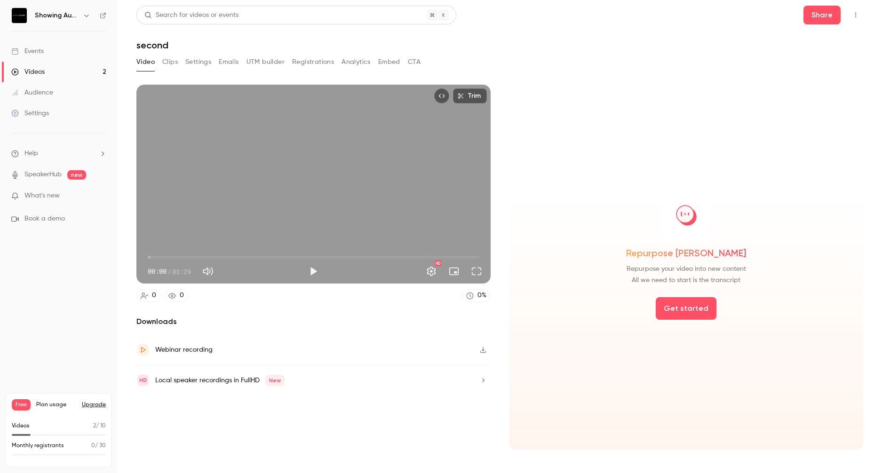
click at [483, 347] on icon "button" at bounding box center [483, 350] width 8 height 7
click at [482, 378] on icon "button" at bounding box center [483, 380] width 8 height 7
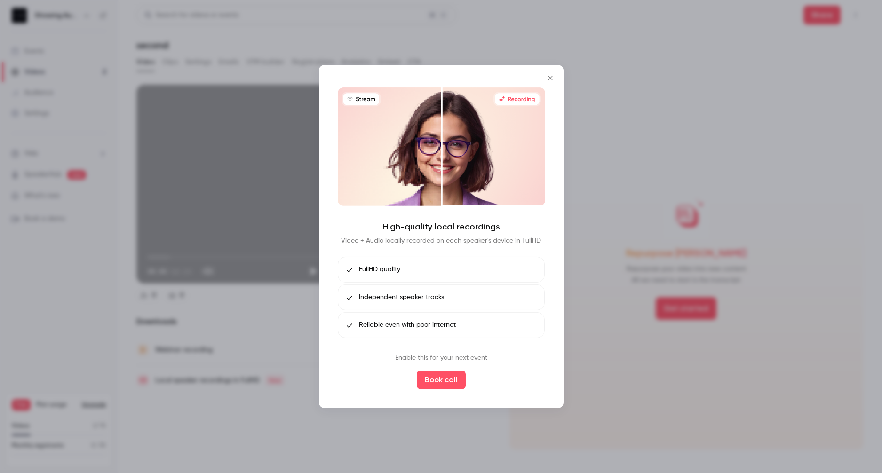
click at [590, 154] on div at bounding box center [441, 236] width 882 height 473
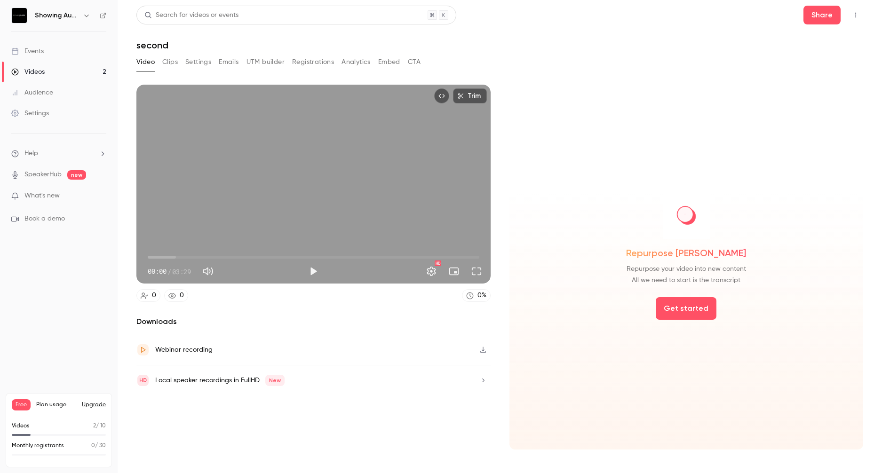
click at [64, 67] on link "Videos 2" at bounding box center [59, 72] width 118 height 21
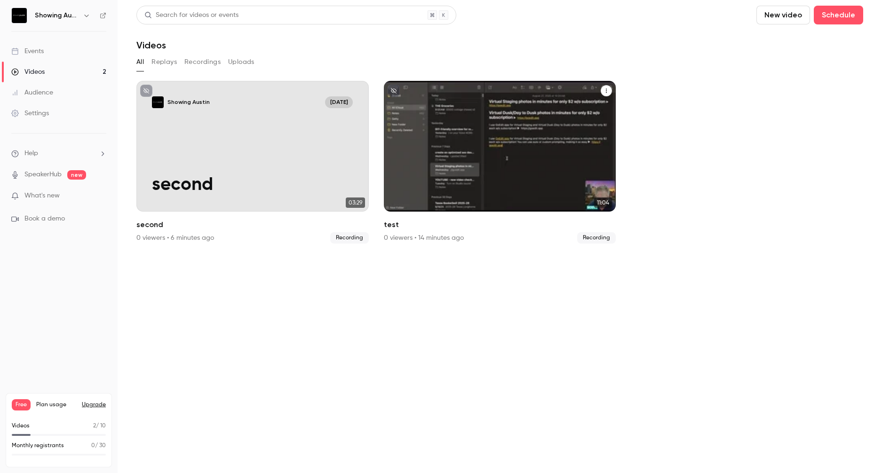
click at [405, 131] on div "Showing Austin Sep 2 test" at bounding box center [500, 146] width 232 height 131
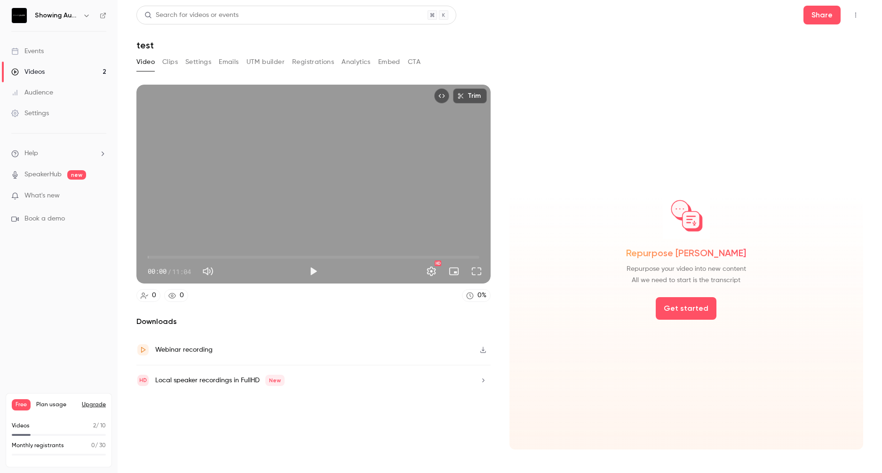
click at [482, 349] on icon "button" at bounding box center [483, 350] width 6 height 6
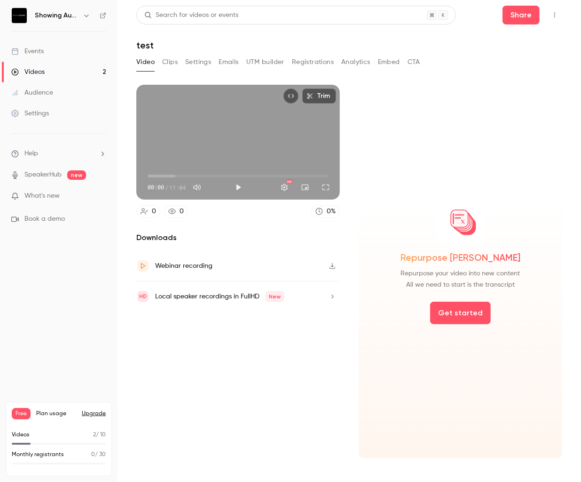
click at [417, 61] on button "CTA" at bounding box center [414, 62] width 13 height 15
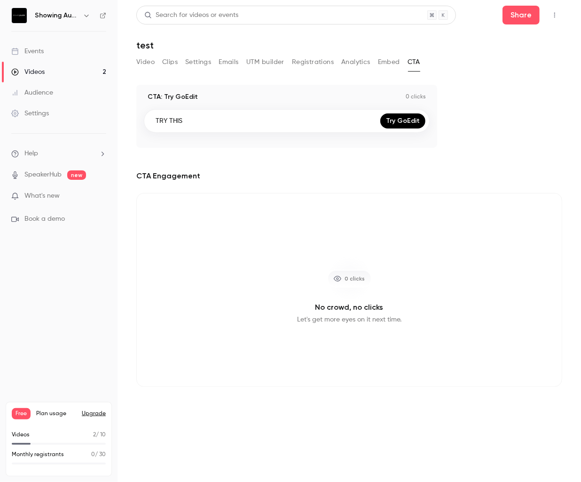
click at [149, 62] on button "Video" at bounding box center [145, 62] width 18 height 15
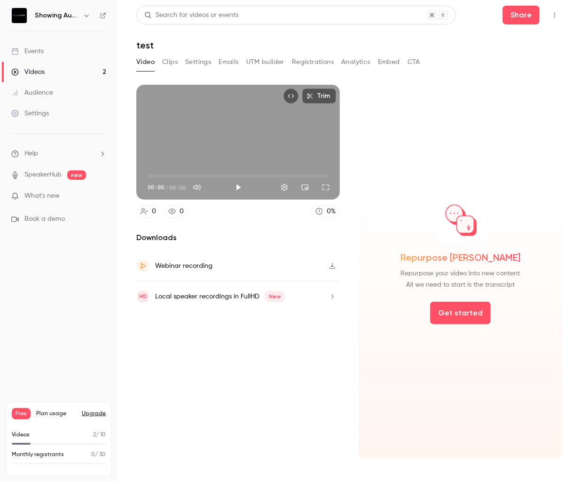
click at [66, 74] on link "Videos 2" at bounding box center [59, 72] width 118 height 21
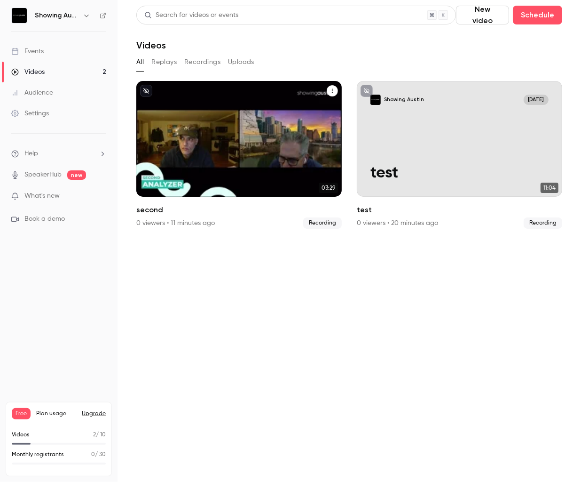
click at [337, 86] on div "second" at bounding box center [332, 91] width 11 height 12
click at [333, 88] on icon "second" at bounding box center [333, 91] width 6 height 6
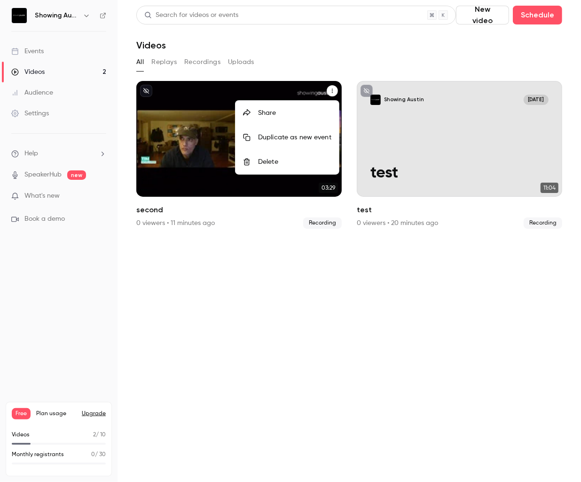
click at [177, 264] on div at bounding box center [290, 241] width 581 height 482
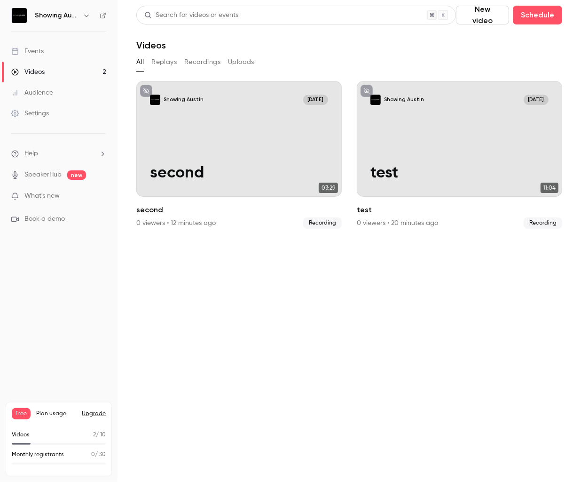
click at [90, 414] on button "Upgrade" at bounding box center [94, 414] width 24 height 8
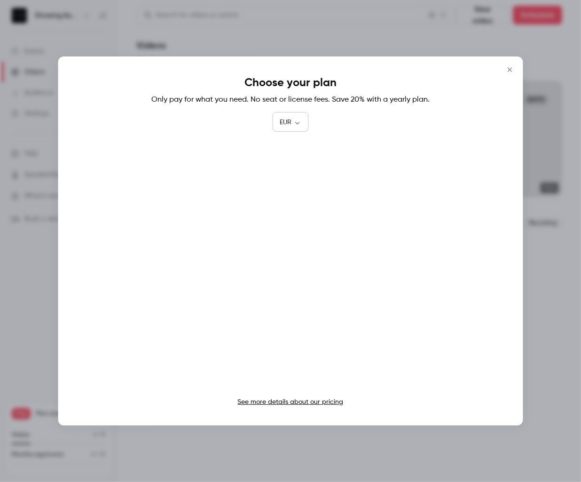
click at [285, 114] on div "EUR *** ​" at bounding box center [290, 122] width 36 height 19
click at [294, 120] on body "Showing Austin Events Videos 2 Audience Settings Help SpeakerHub new What's new…" at bounding box center [290, 241] width 581 height 482
drag, startPoint x: 285, startPoint y: 171, endPoint x: 351, endPoint y: 171, distance: 65.4
click at [285, 171] on li "USD" at bounding box center [290, 176] width 37 height 24
type input "***"
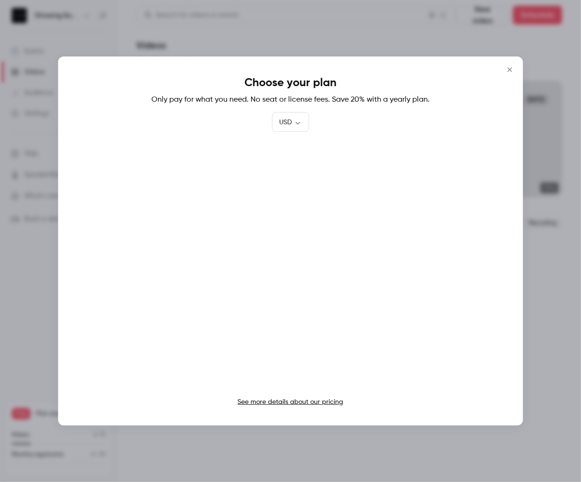
click at [509, 70] on icon "Close" at bounding box center [509, 70] width 11 height 8
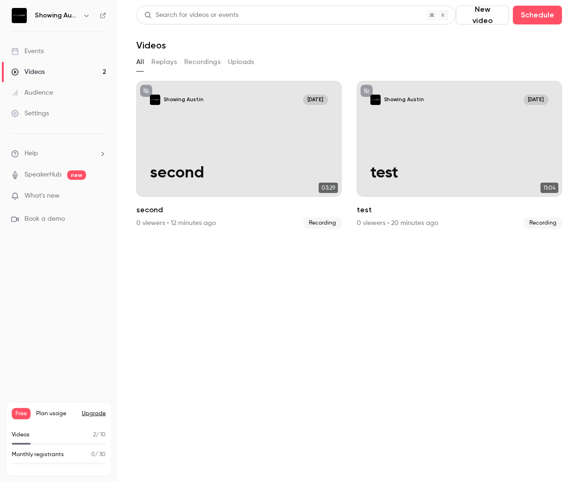
click at [48, 51] on link "Events" at bounding box center [59, 51] width 118 height 21
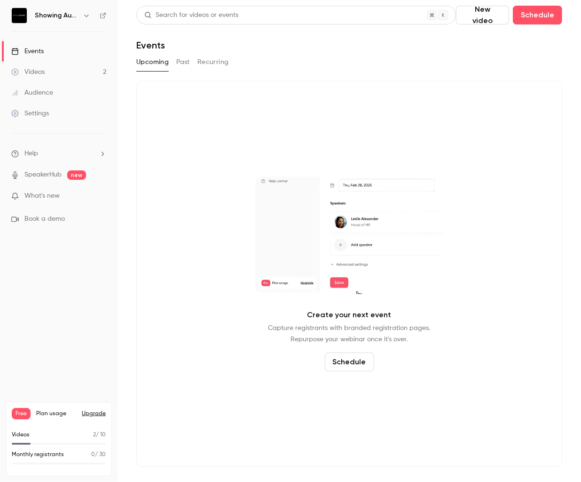
click at [77, 75] on link "Videos 2" at bounding box center [59, 72] width 118 height 21
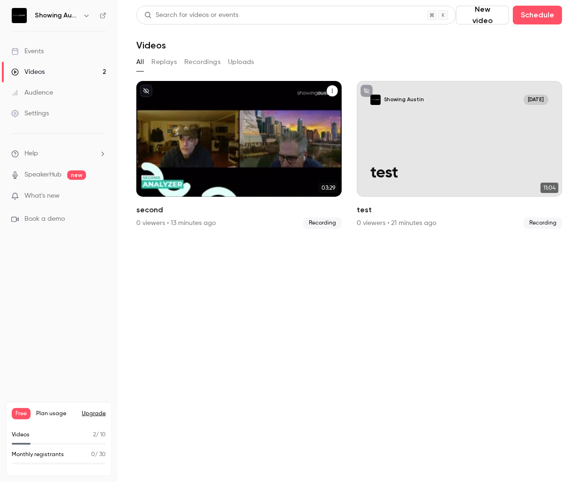
click at [331, 91] on icon "second" at bounding box center [333, 91] width 6 height 6
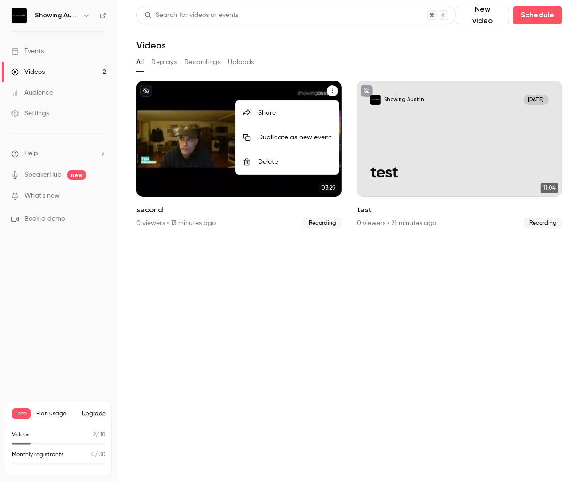
click at [318, 165] on div "Delete" at bounding box center [294, 161] width 73 height 9
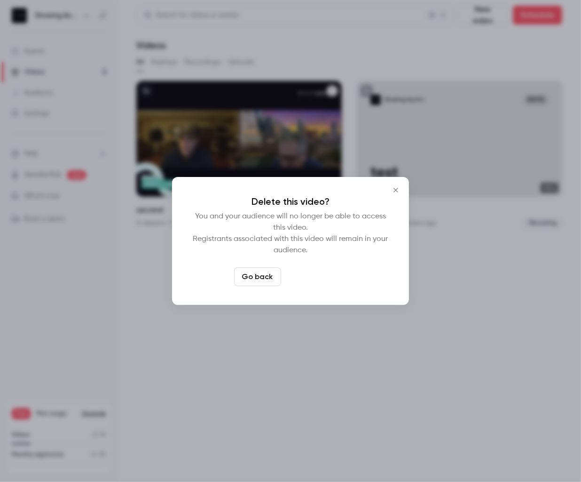
click at [326, 278] on button "Delete video" at bounding box center [316, 276] width 63 height 19
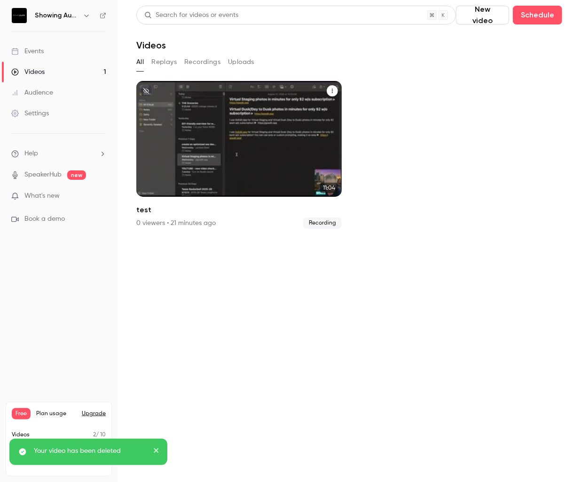
click at [334, 88] on icon "test" at bounding box center [333, 91] width 6 height 6
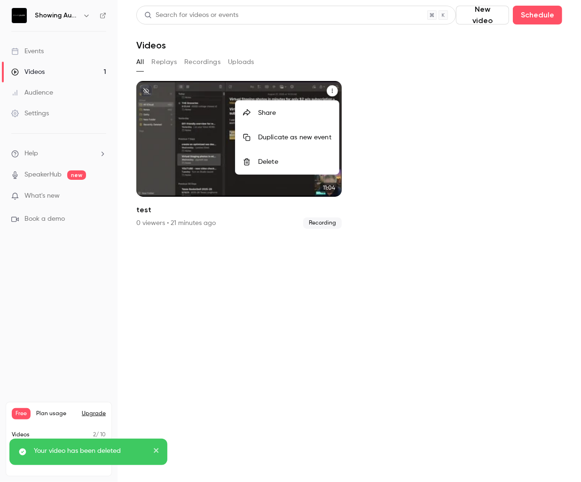
click at [294, 159] on div "Delete" at bounding box center [294, 161] width 73 height 9
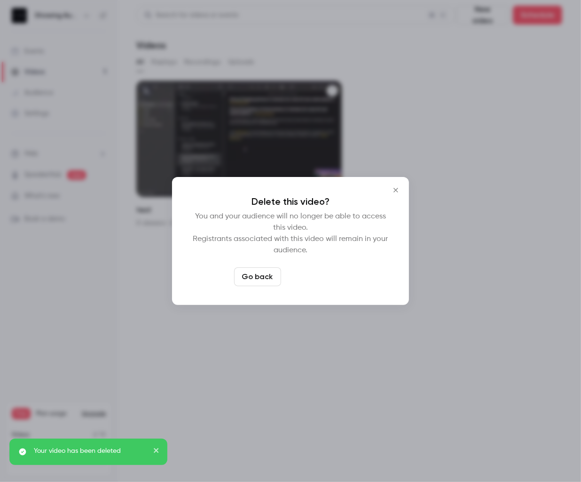
click at [323, 274] on button "Delete video" at bounding box center [316, 276] width 63 height 19
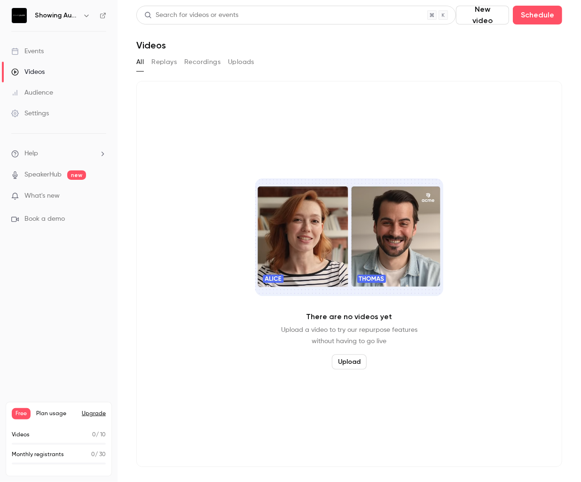
click at [342, 361] on button "Upload" at bounding box center [349, 361] width 35 height 15
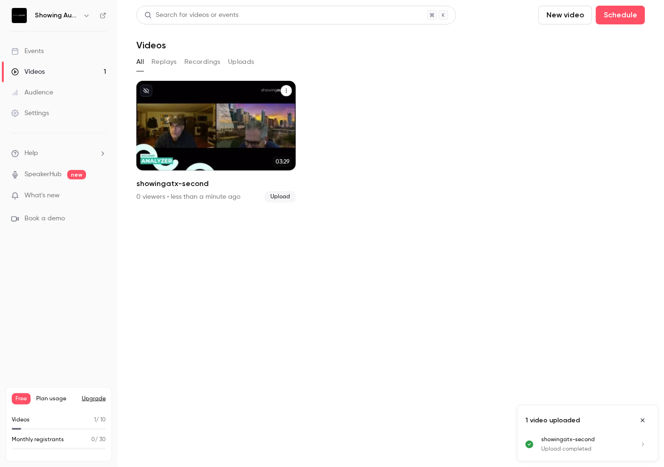
click at [238, 122] on div "Showing Austin [DATE] showingatx-second" at bounding box center [215, 126] width 159 height 90
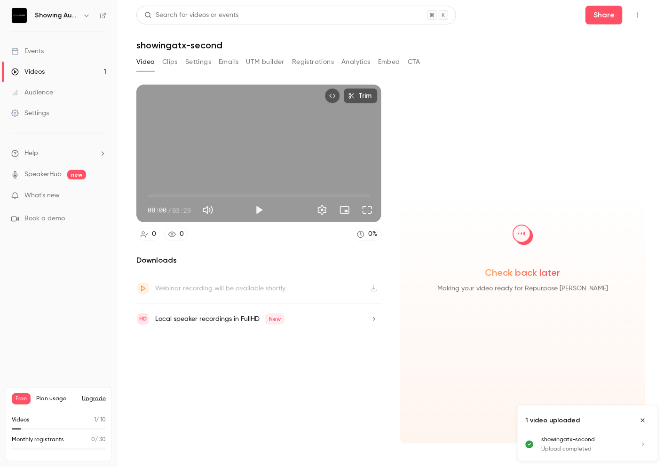
click at [230, 62] on button "Emails" at bounding box center [229, 62] width 20 height 15
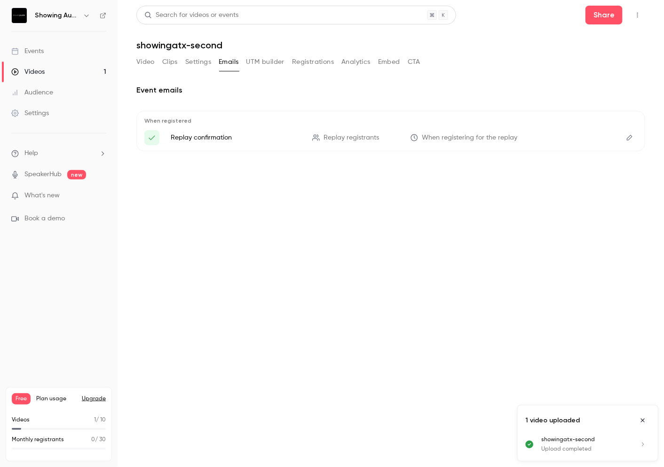
click at [203, 62] on button "Settings" at bounding box center [198, 62] width 26 height 15
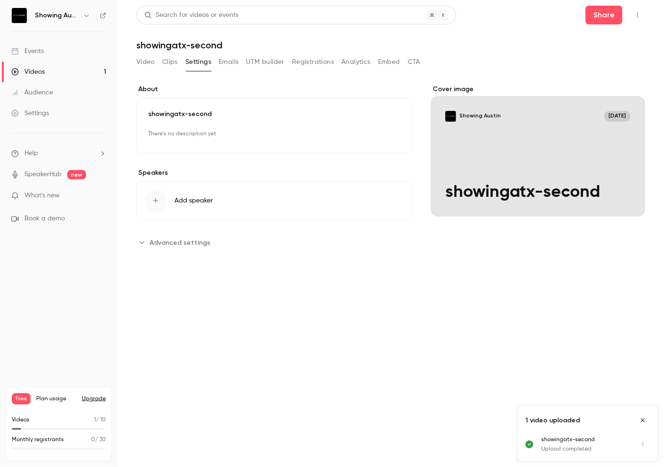
click at [175, 59] on button "Clips" at bounding box center [170, 62] width 16 height 15
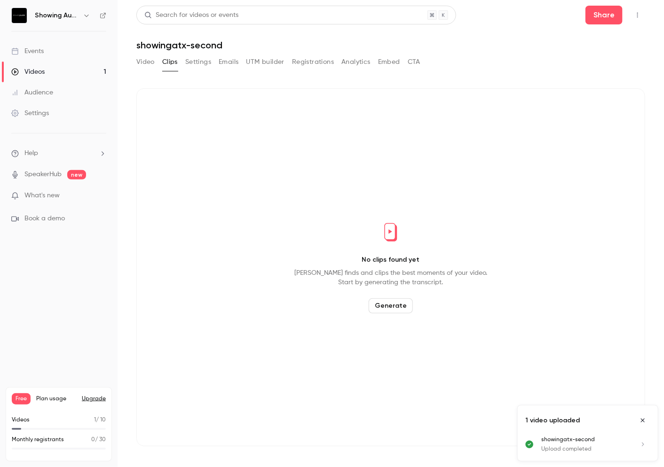
click at [149, 62] on button "Video" at bounding box center [145, 62] width 18 height 15
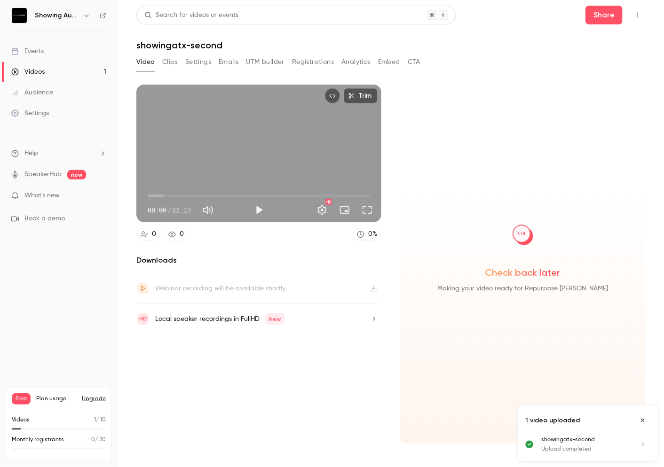
click at [201, 57] on button "Settings" at bounding box center [198, 62] width 26 height 15
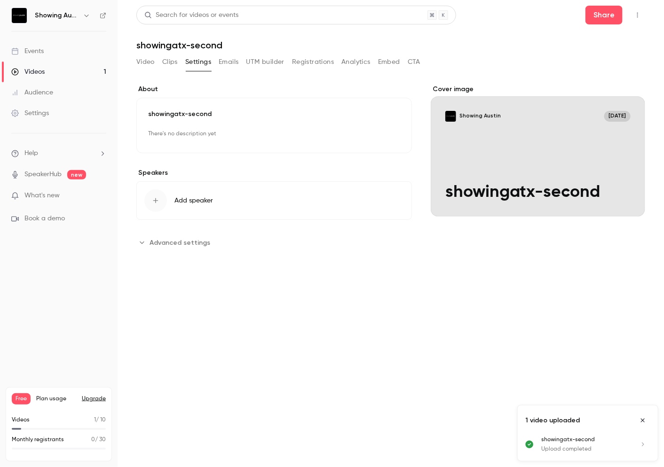
click at [581, 197] on button "Showing Austin [DATE] showingatx-second" at bounding box center [628, 199] width 19 height 19
click at [581, 200] on button "Showing Austin [DATE] showingatx-second" at bounding box center [628, 199] width 19 height 19
click at [55, 67] on link "Videos 1" at bounding box center [59, 72] width 118 height 21
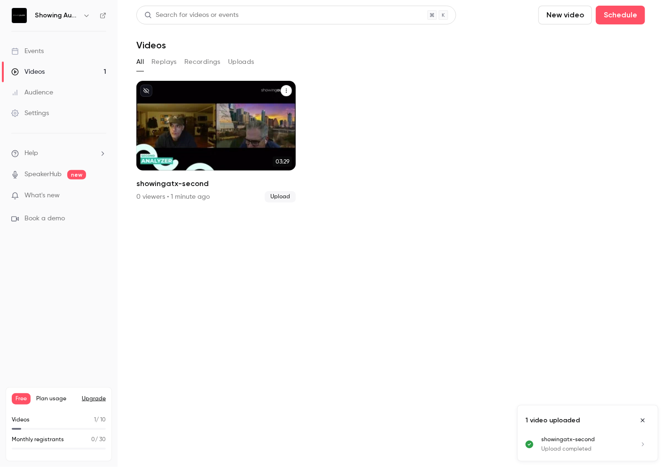
click at [288, 88] on icon "showingatx-second" at bounding box center [287, 91] width 6 height 6
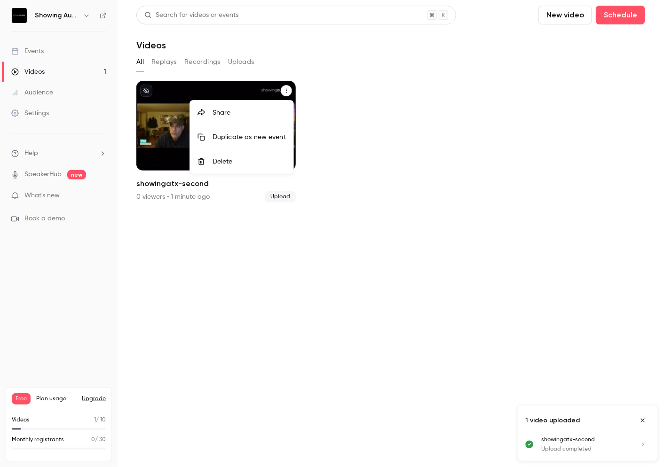
click at [218, 158] on div "Delete" at bounding box center [249, 161] width 73 height 9
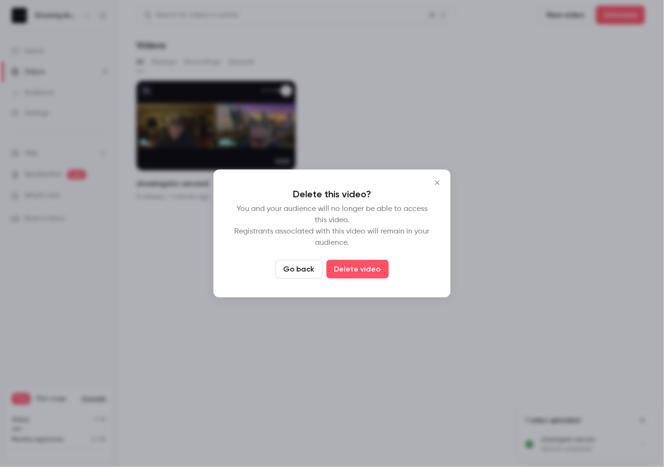
click at [368, 268] on button "Delete video" at bounding box center [357, 269] width 63 height 19
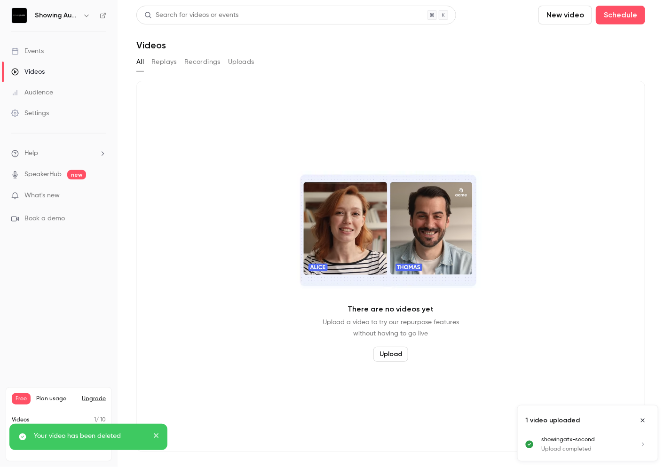
click at [581, 420] on icon "Close uploads list" at bounding box center [643, 421] width 8 height 7
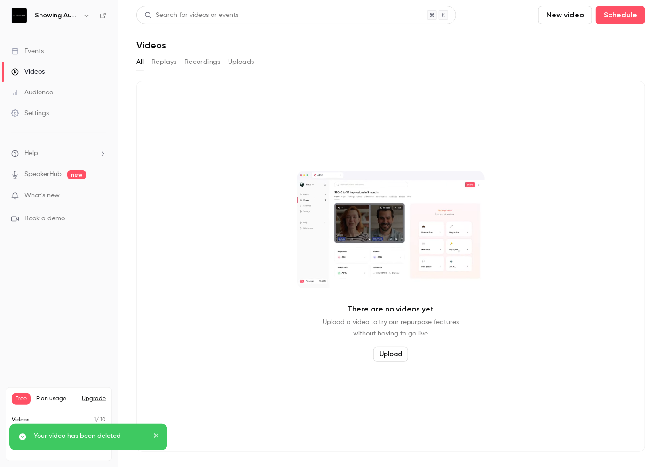
click at [27, 18] on div "Showing Austin" at bounding box center [58, 16] width 95 height 16
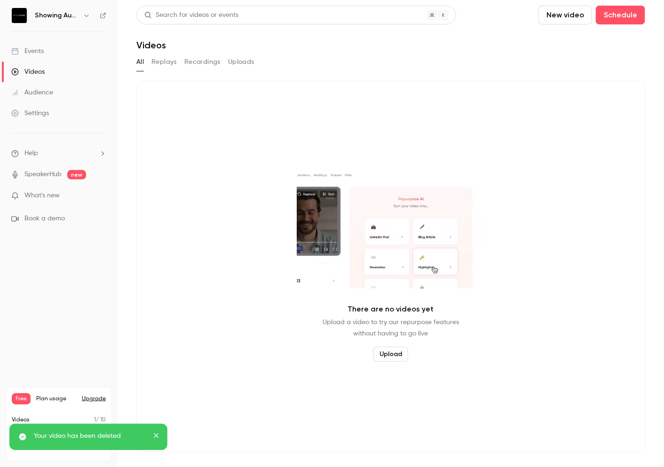
click at [23, 16] on img at bounding box center [19, 15] width 15 height 15
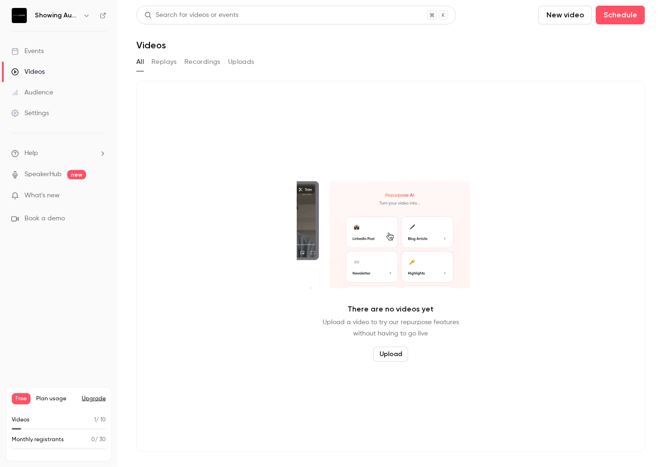
click at [87, 17] on icon "button" at bounding box center [87, 16] width 8 height 8
click at [66, 88] on div "Billing" at bounding box center [78, 86] width 88 height 9
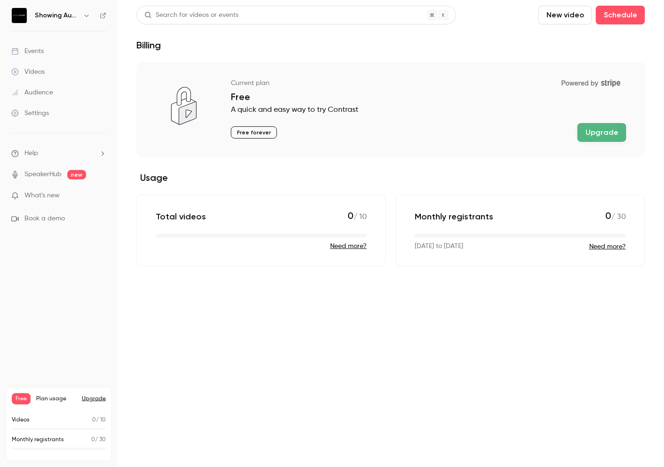
click at [354, 247] on button "Need more?" at bounding box center [348, 246] width 37 height 9
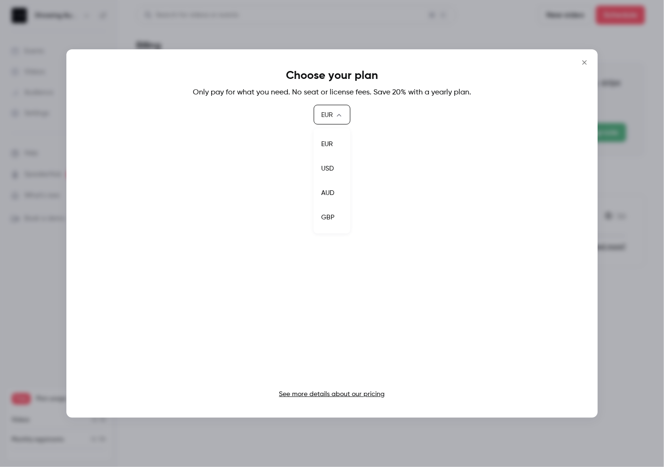
click at [334, 114] on body "Showing Austin Events Videos Audience Settings Help SpeakerHub new What's new B…" at bounding box center [332, 233] width 664 height 467
click at [335, 163] on li "USD" at bounding box center [332, 169] width 37 height 24
type input "***"
click at [581, 67] on button "Close" at bounding box center [584, 62] width 19 height 19
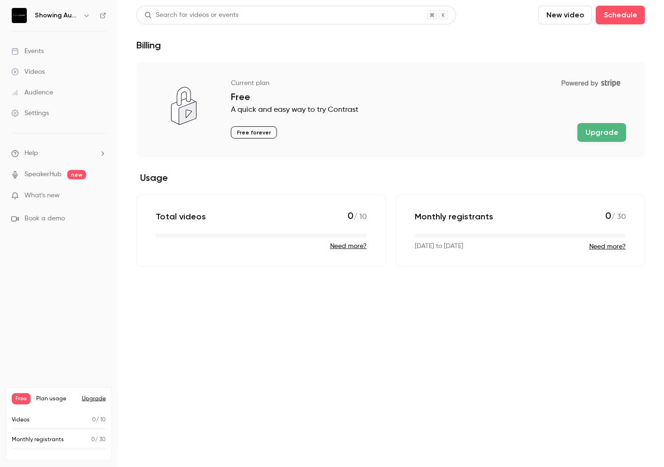
click at [40, 158] on ul "Help SpeakerHub new What's new Book a demo" at bounding box center [59, 186] width 118 height 105
click at [39, 155] on li "Help" at bounding box center [58, 154] width 95 height 10
click at [143, 169] on span "Help center" at bounding box center [147, 171] width 36 height 10
click at [500, 56] on div "Search for videos or events New video Schedule Billing Current plan Powered by …" at bounding box center [390, 136] width 509 height 261
